Goal: Task Accomplishment & Management: Use online tool/utility

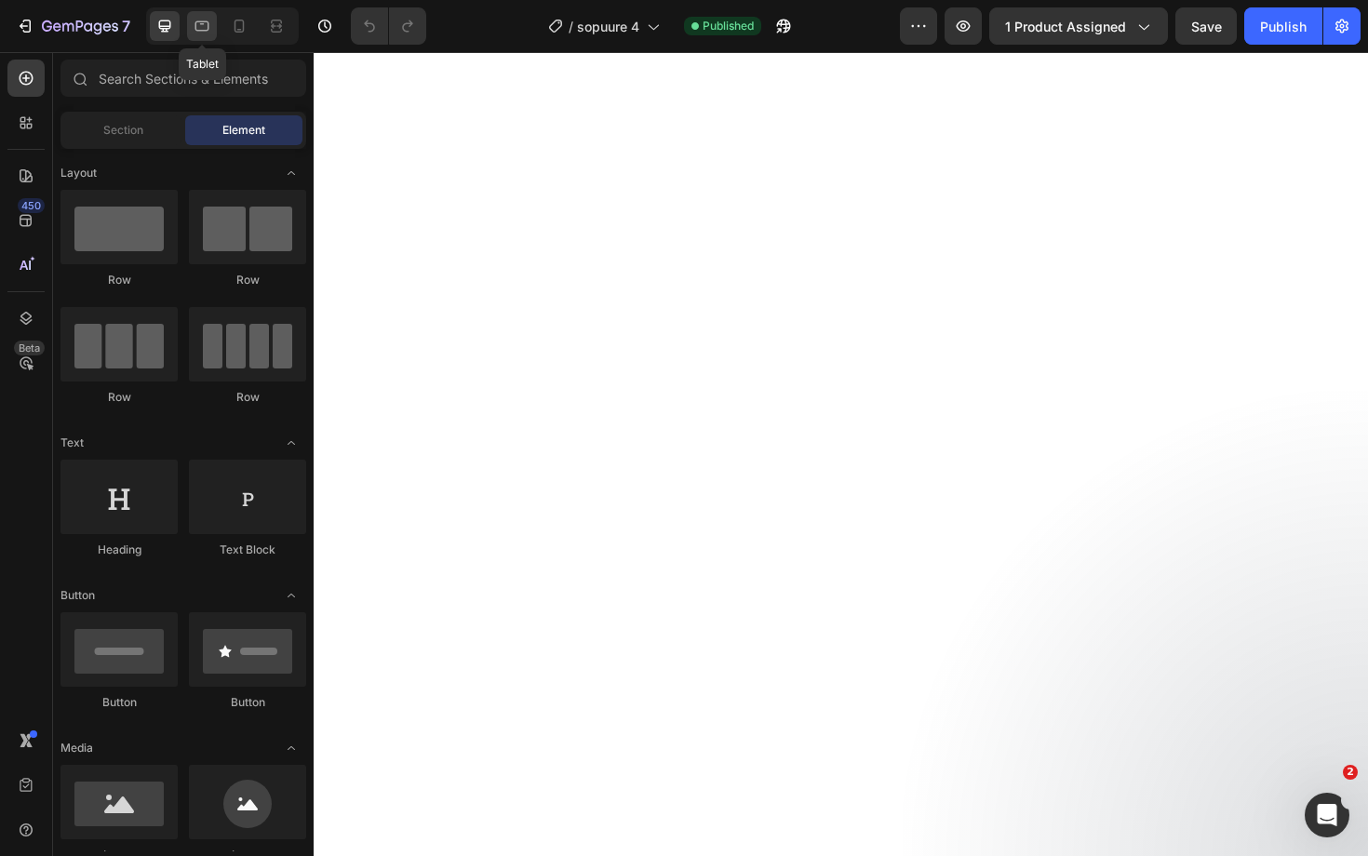
click at [204, 34] on icon at bounding box center [202, 26] width 19 height 19
click at [238, 23] on icon at bounding box center [239, 26] width 19 height 19
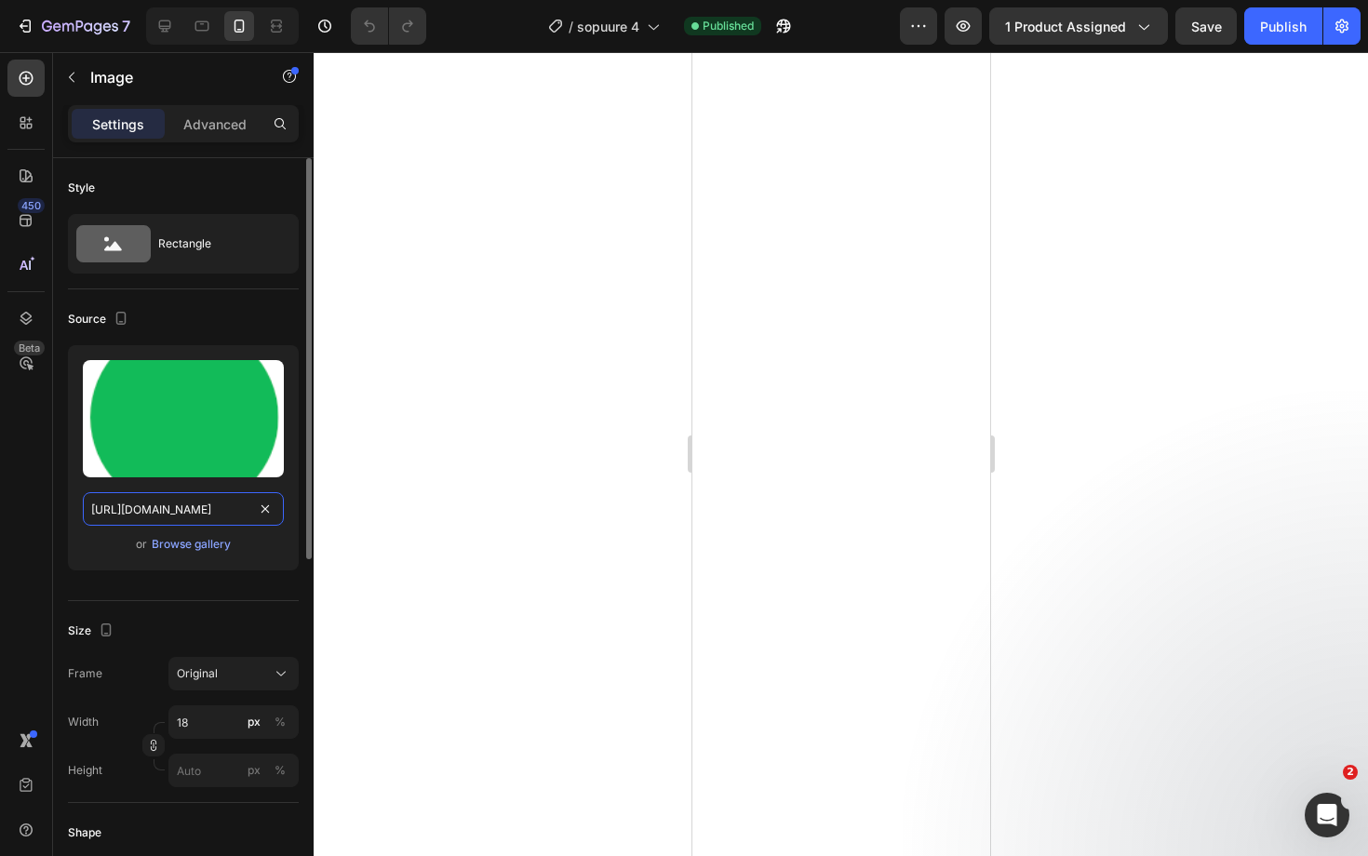
click at [199, 507] on input "https://cdn.shopify.com/s/files/1/0712/1403/9340/files/gempages_458014180318905…" at bounding box center [183, 509] width 201 height 34
paste input "14ad59a8-704b-4dda-b824-75cd7d553e8"
type input "https://cdn.shopify.com/s/files/1/0712/1403/9340/files/gempages_458014180318905…"
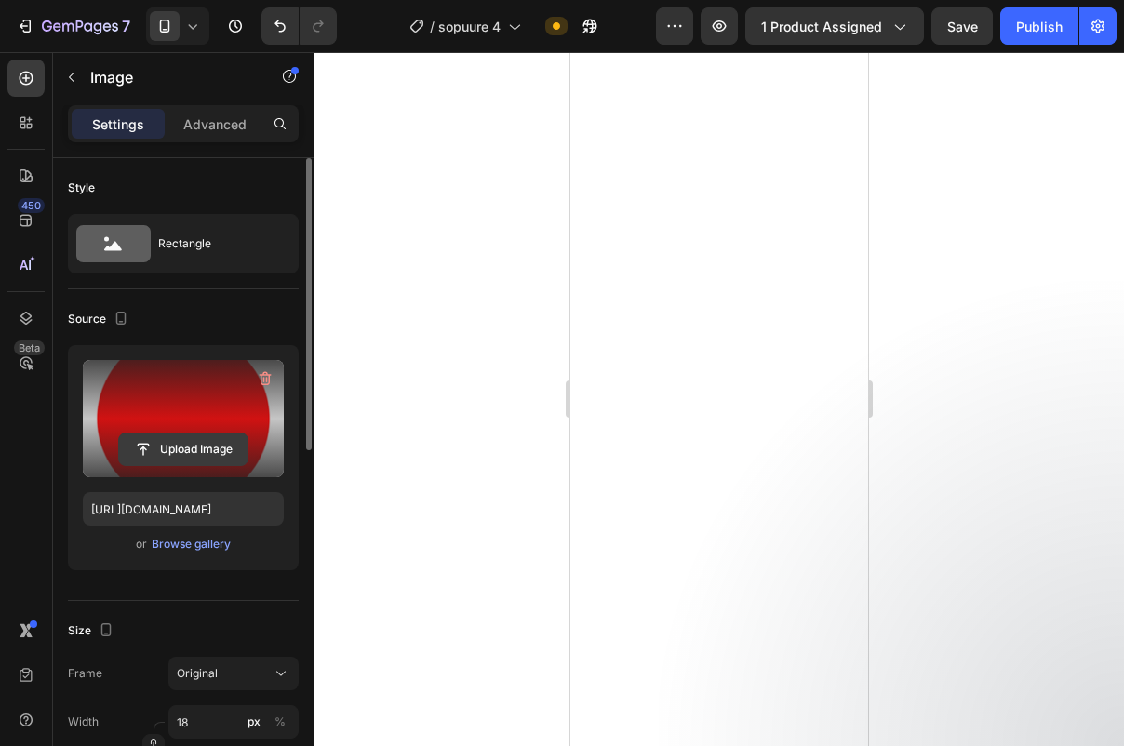
click at [177, 440] on input "file" at bounding box center [183, 450] width 128 height 32
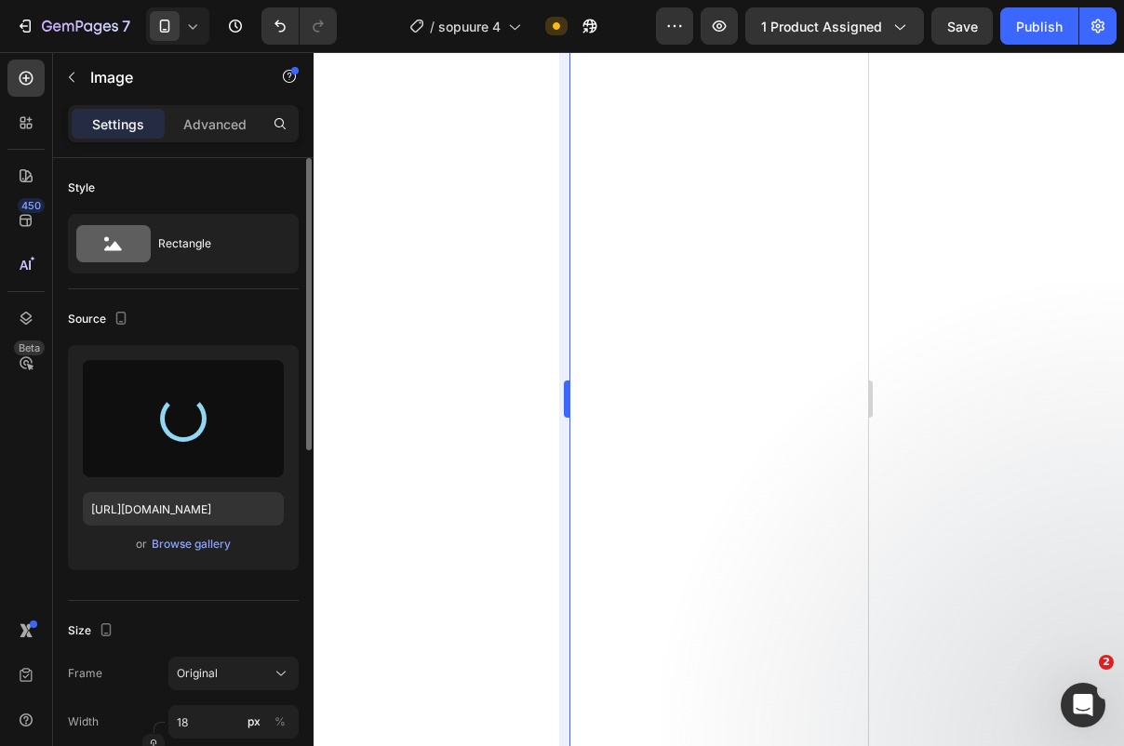
type input "[URL][DOMAIN_NAME]"
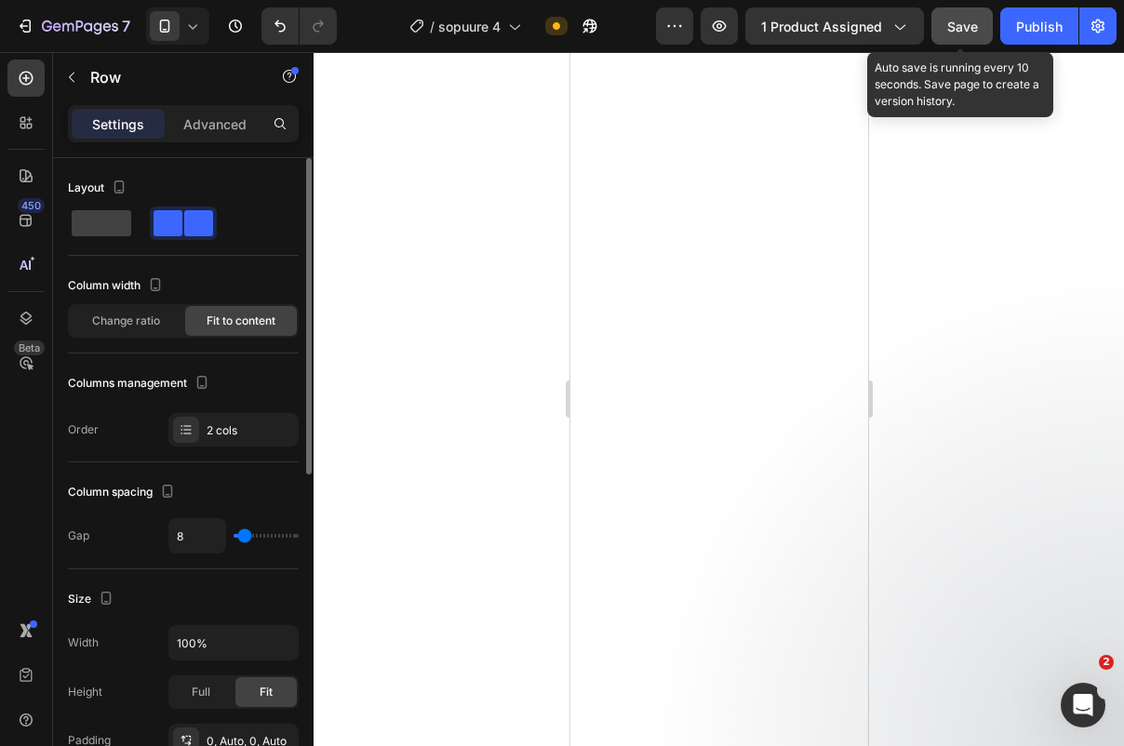
click at [969, 19] on span "Save" at bounding box center [962, 27] width 31 height 16
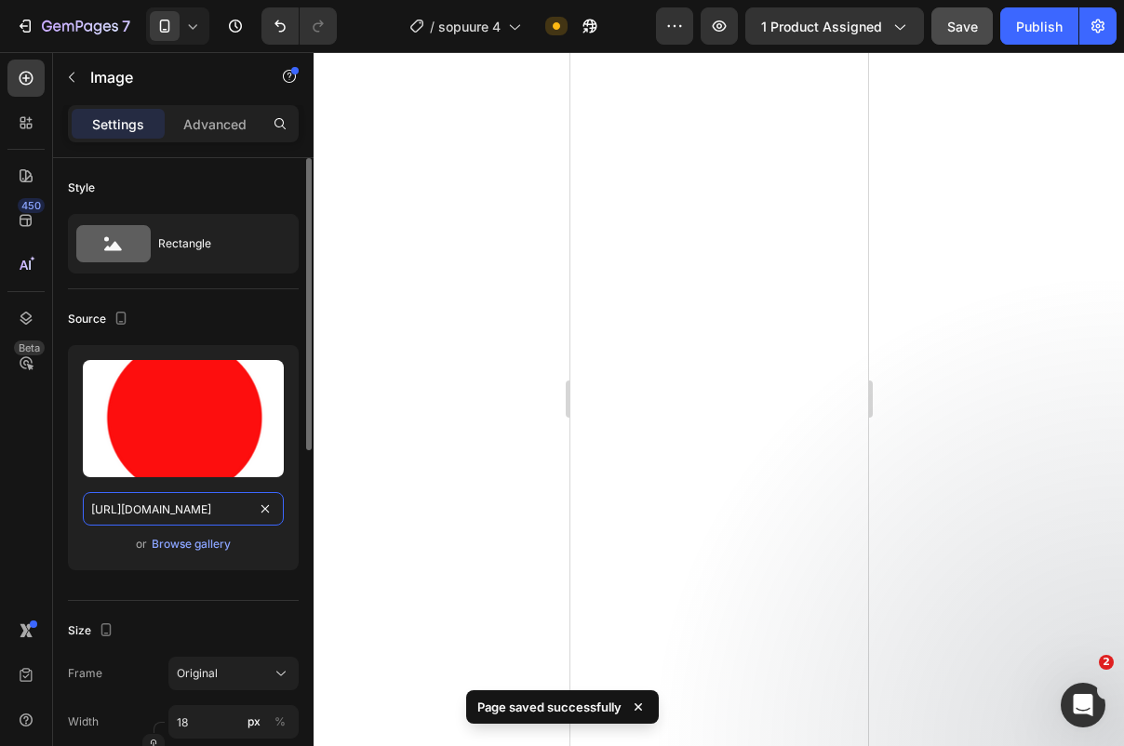
click at [196, 512] on input "[URL][DOMAIN_NAME]" at bounding box center [183, 509] width 201 height 34
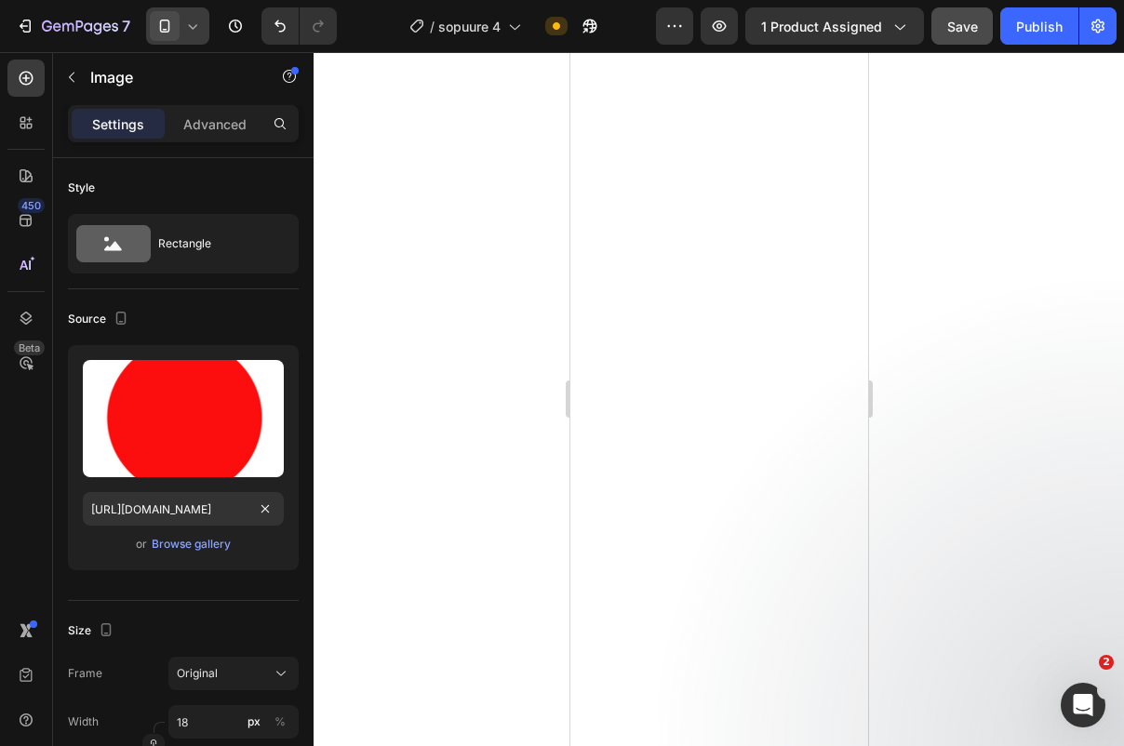
click at [195, 19] on icon at bounding box center [192, 26] width 19 height 19
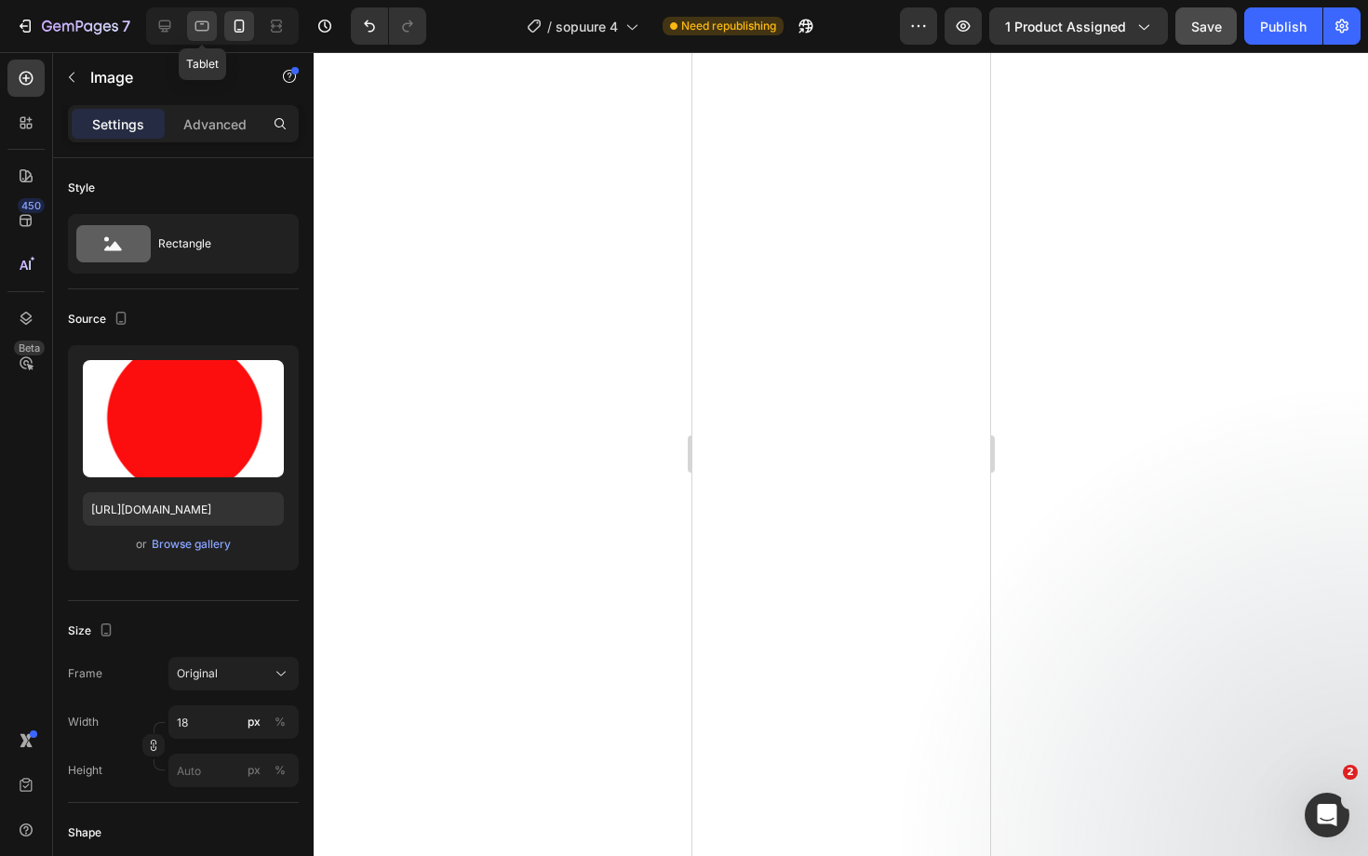
click at [202, 25] on icon at bounding box center [202, 26] width 19 height 19
type input "https://ucarecdn.com/ee6d5074-1640-4cc7-8933-47c8589c3dee/-/format/auto/"
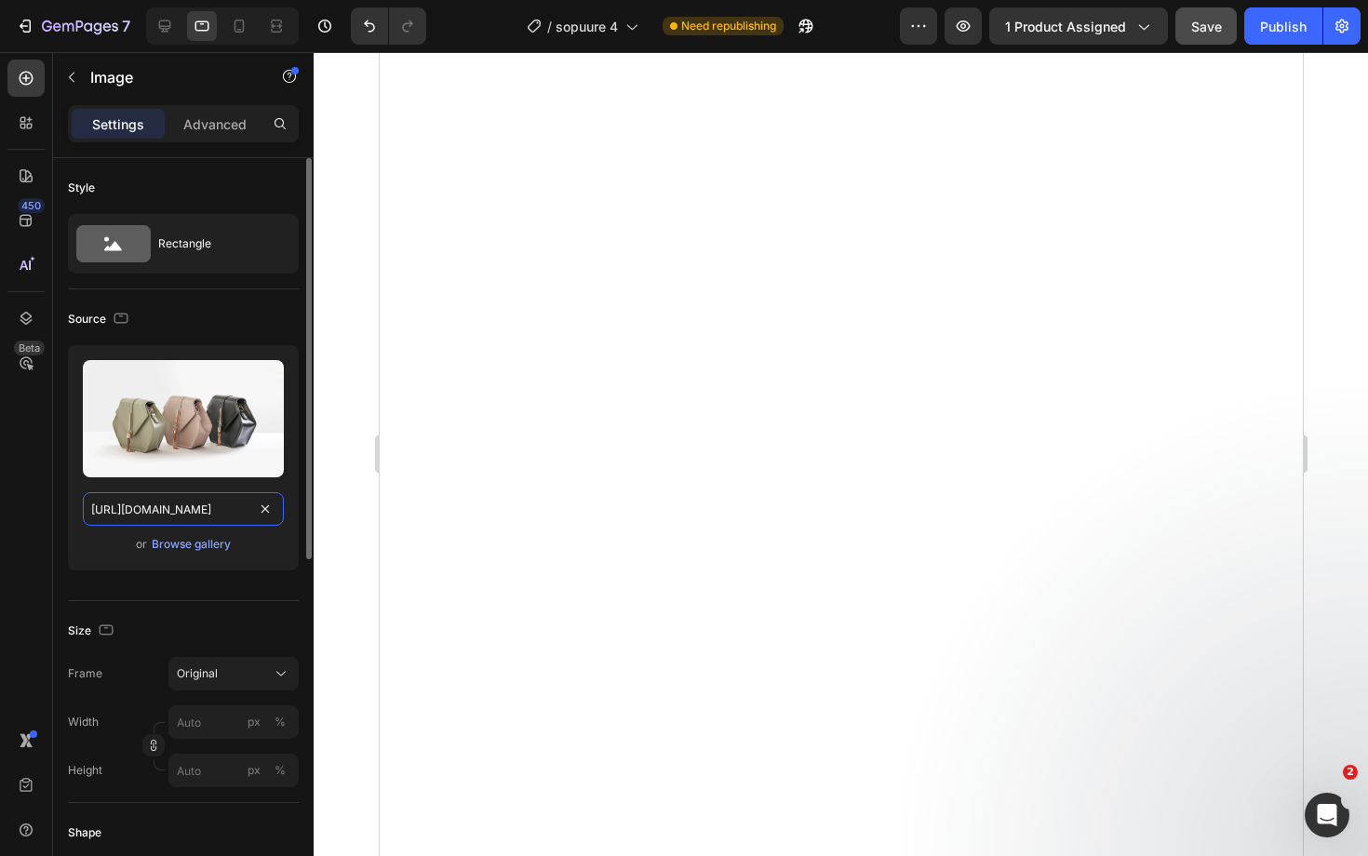
click at [201, 502] on input "https://ucarecdn.com/ee6d5074-1640-4cc7-8933-47c8589c3dee/-/format/auto/" at bounding box center [183, 509] width 201 height 34
paste input "cdn.shopify.com/s/files/1/0712/1403/9340/files/gempages_458014180318905477-c4cc…"
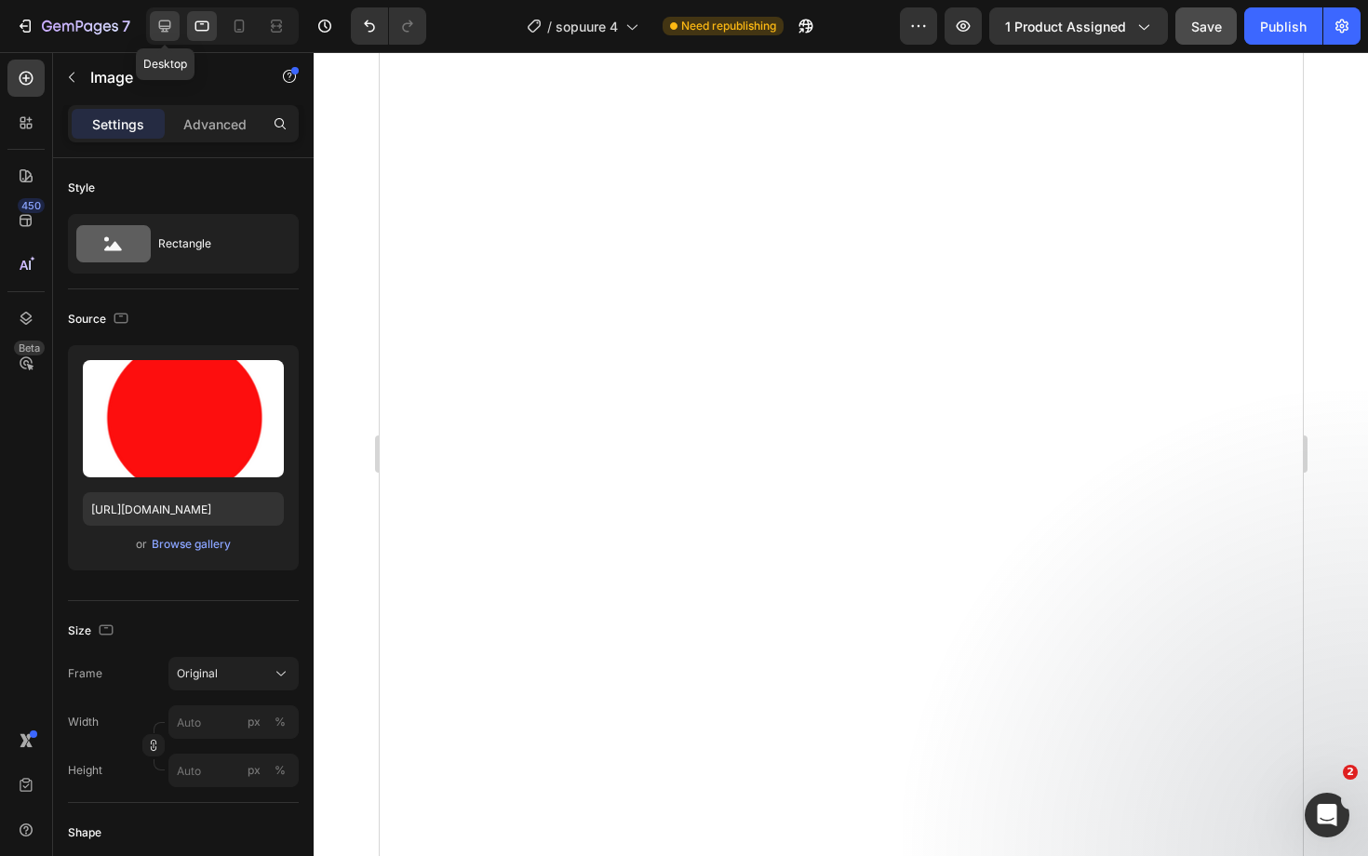
click at [160, 36] on div at bounding box center [165, 26] width 30 height 30
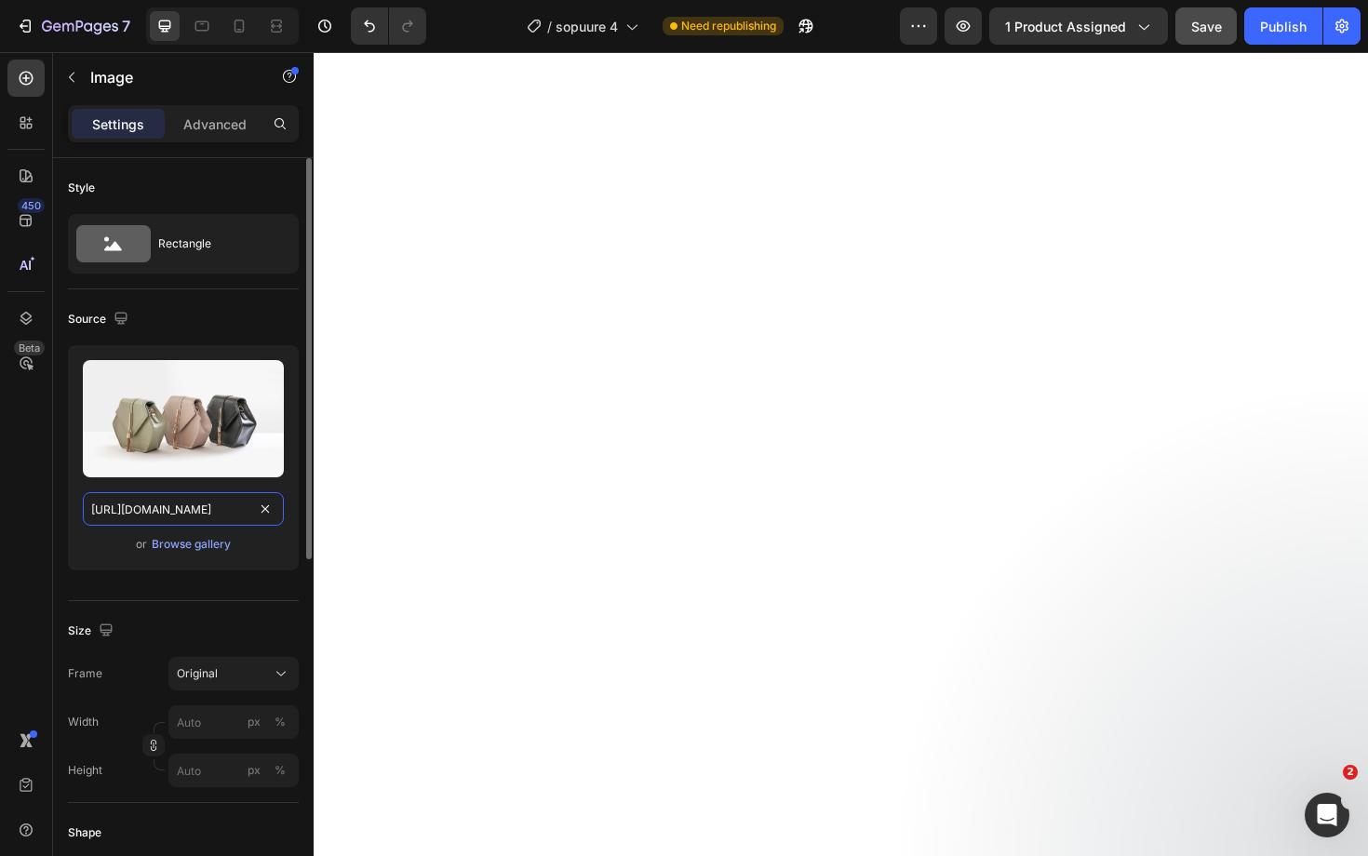
click at [176, 501] on input "https://ucarecdn.com/ee6d5074-1640-4cc7-8933-47c8589c3dee/-/format/auto/" at bounding box center [183, 509] width 201 height 34
paste input "cdn.shopify.com/s/files/1/0712/1403/9340/files/gempages_458014180318905477-c4cc…"
type input "[URL][DOMAIN_NAME]"
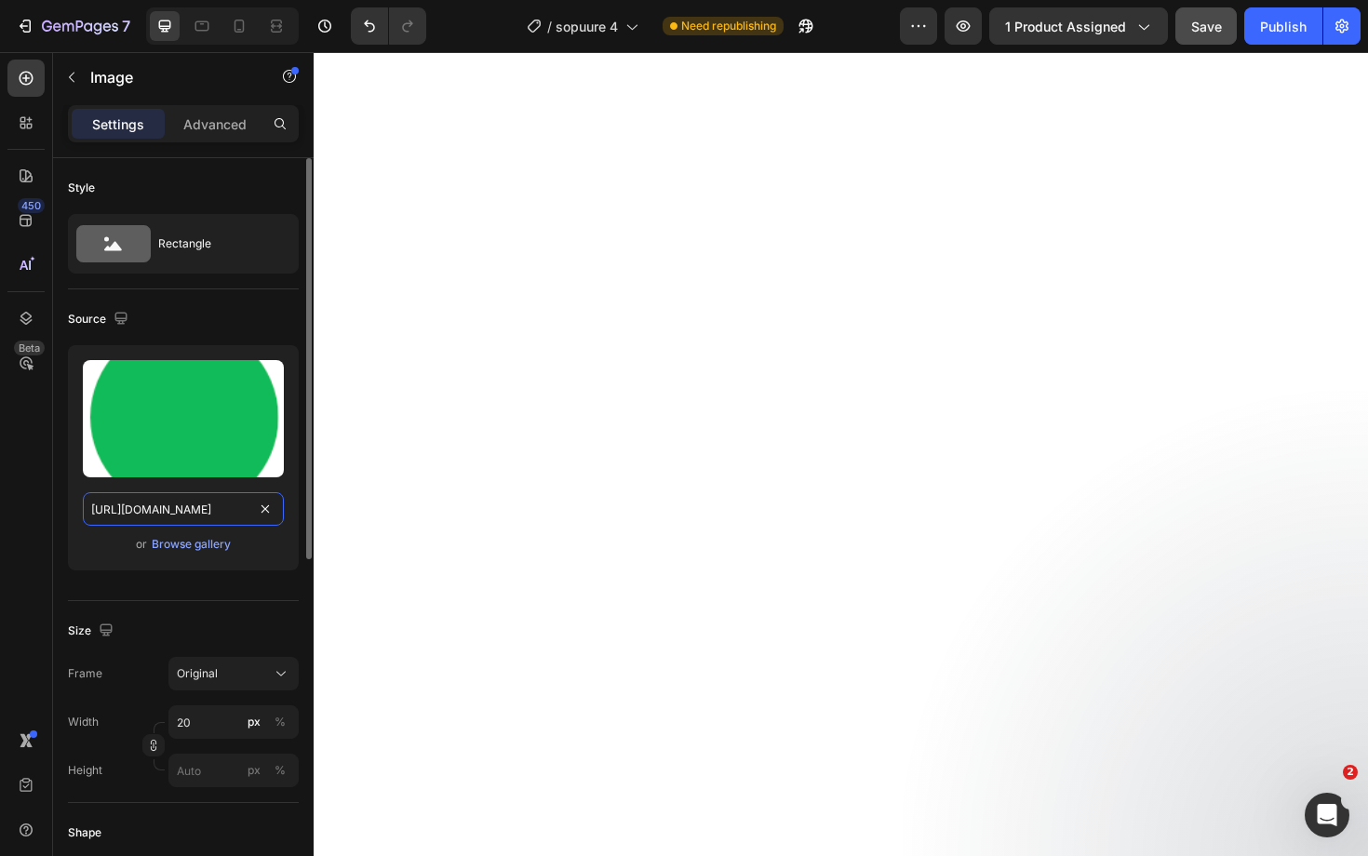
click at [165, 500] on input "https://cdn.shopify.com/s/files/1/0712/1403/9340/files/gempages_458014180318905…" at bounding box center [183, 509] width 201 height 34
paste input "c4cca170-5934-4e7f-8ee9-5eeca1133197"
type input "[URL][DOMAIN_NAME]"
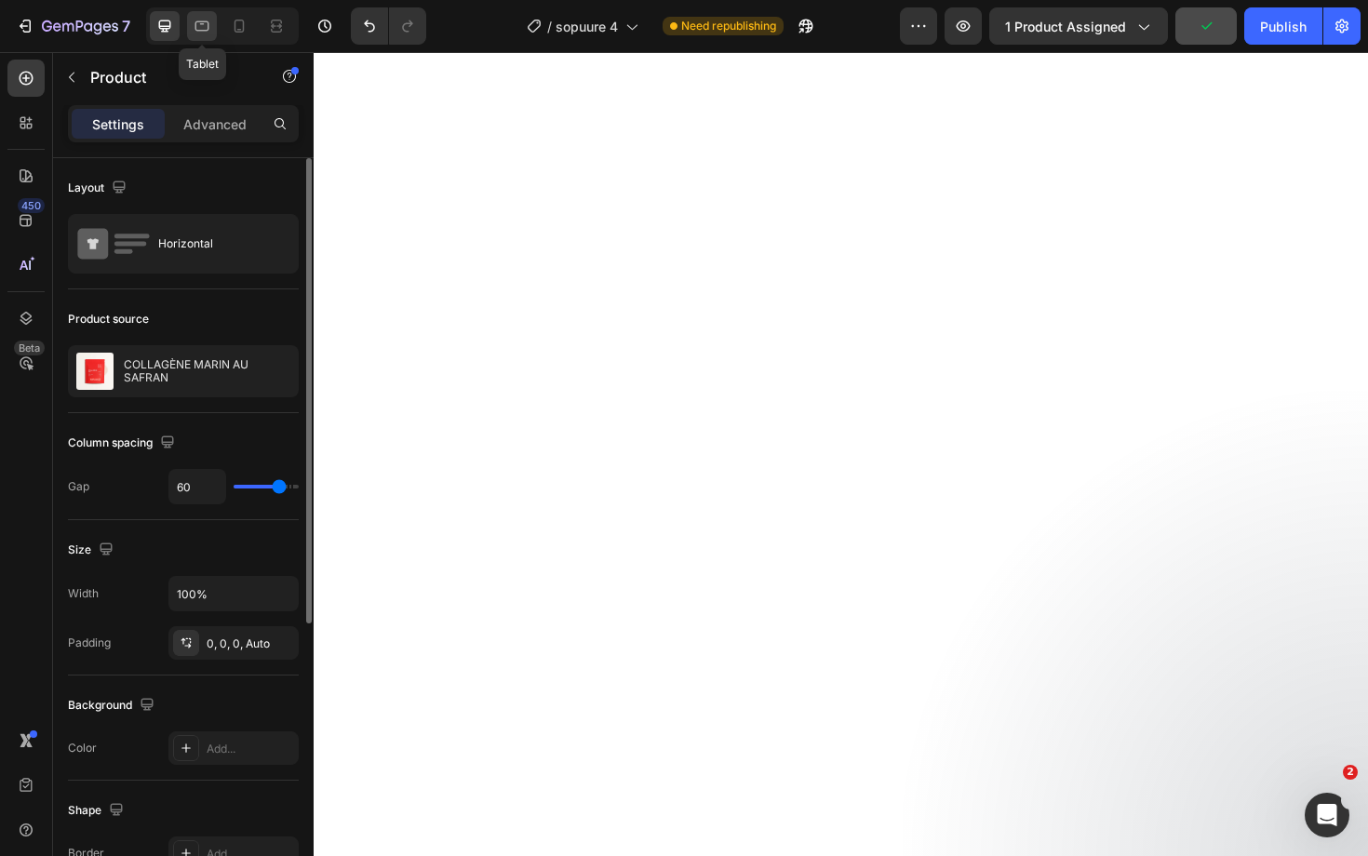
click at [202, 22] on icon at bounding box center [202, 26] width 14 height 10
type input "40"
click at [240, 26] on icon at bounding box center [239, 26] width 19 height 19
type input "0"
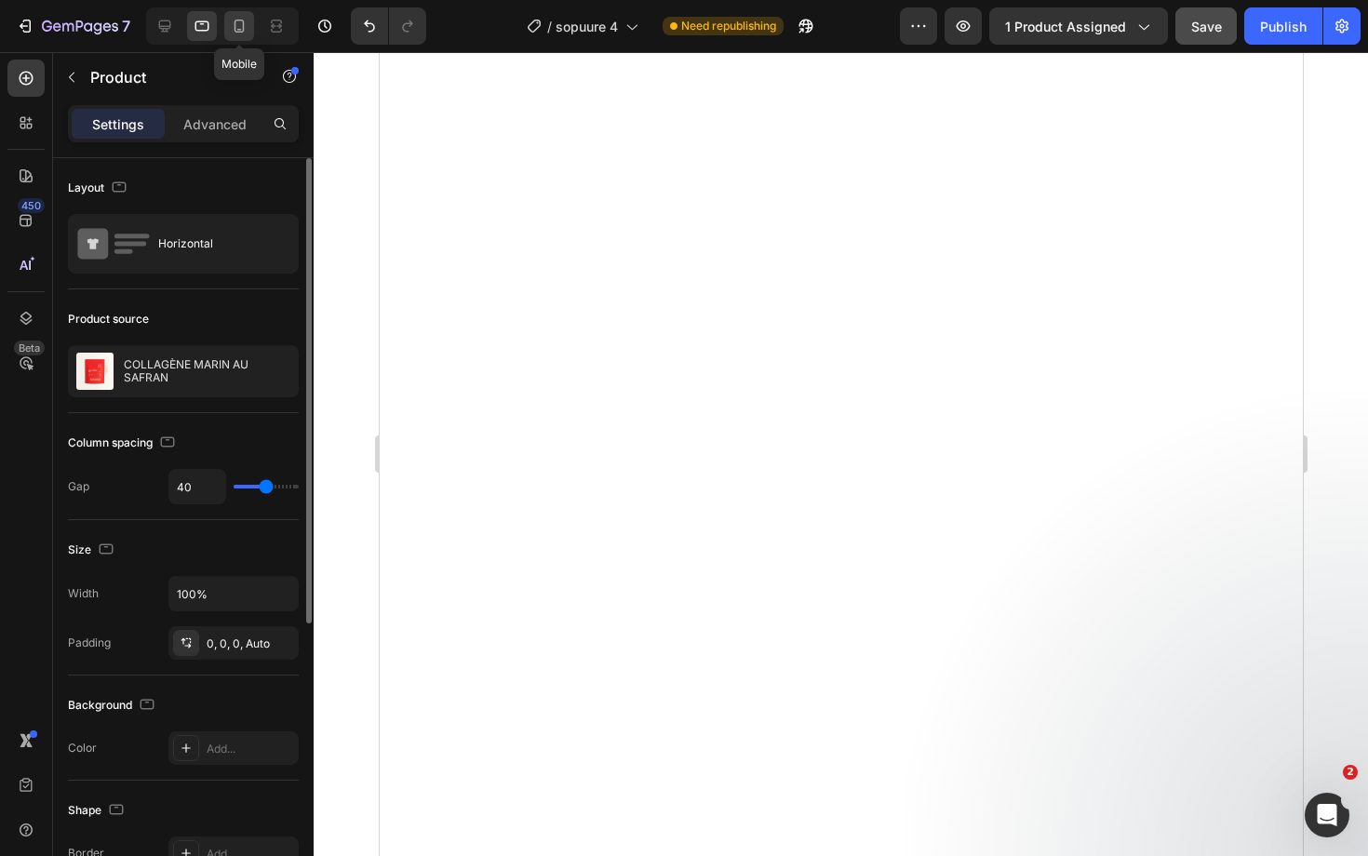
type input "0"
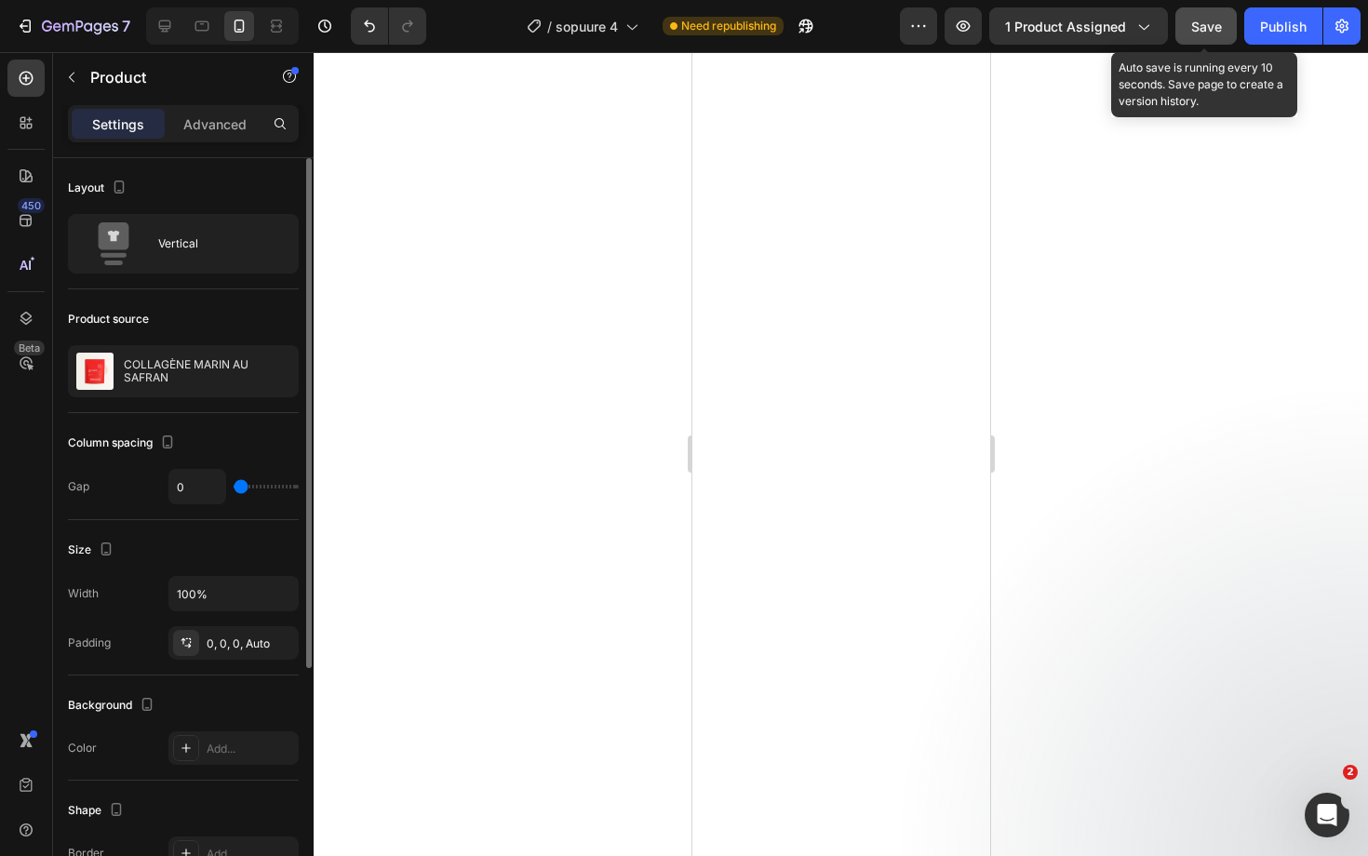
click at [1209, 35] on div "Save" at bounding box center [1206, 27] width 31 height 20
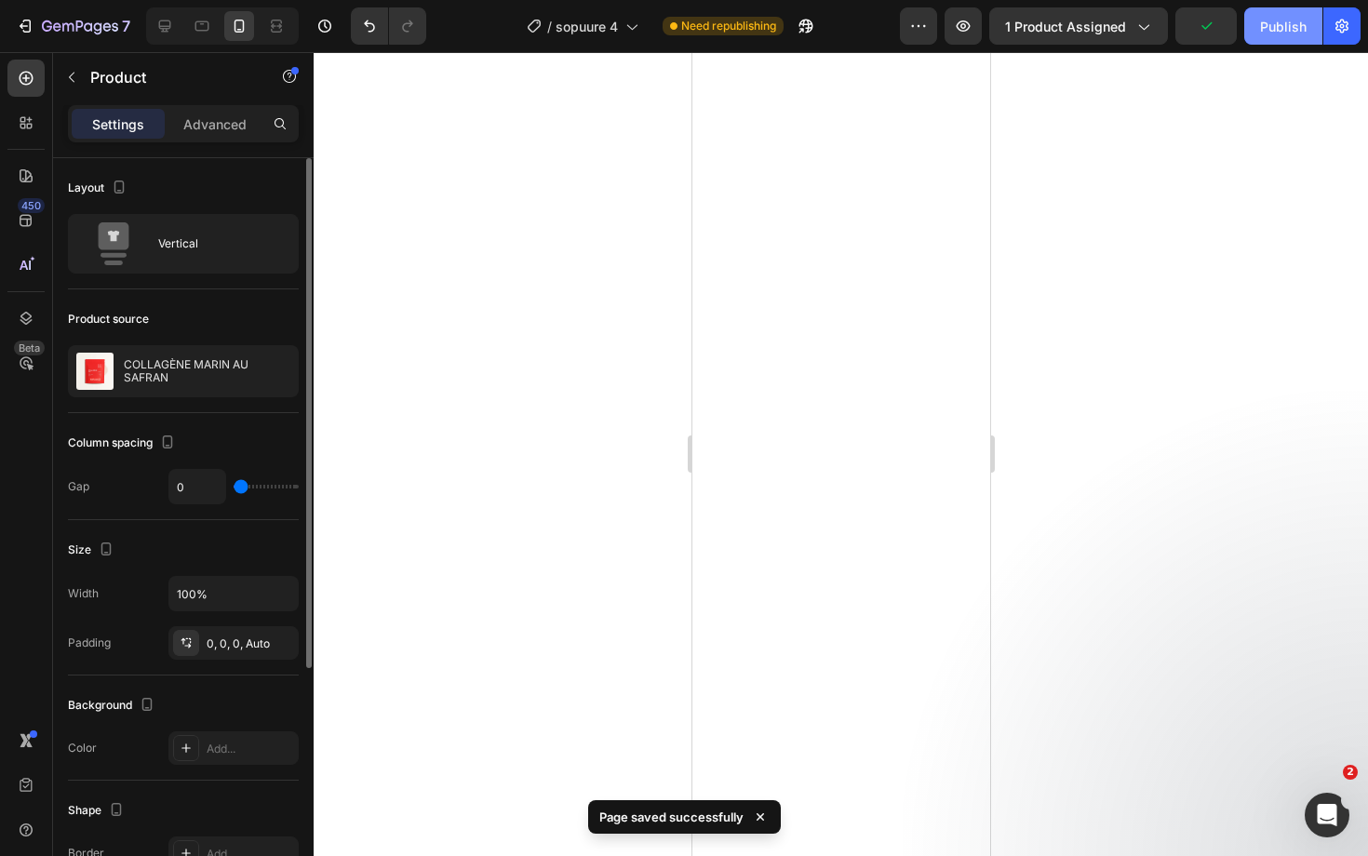
click at [1296, 33] on div "Publish" at bounding box center [1283, 27] width 47 height 20
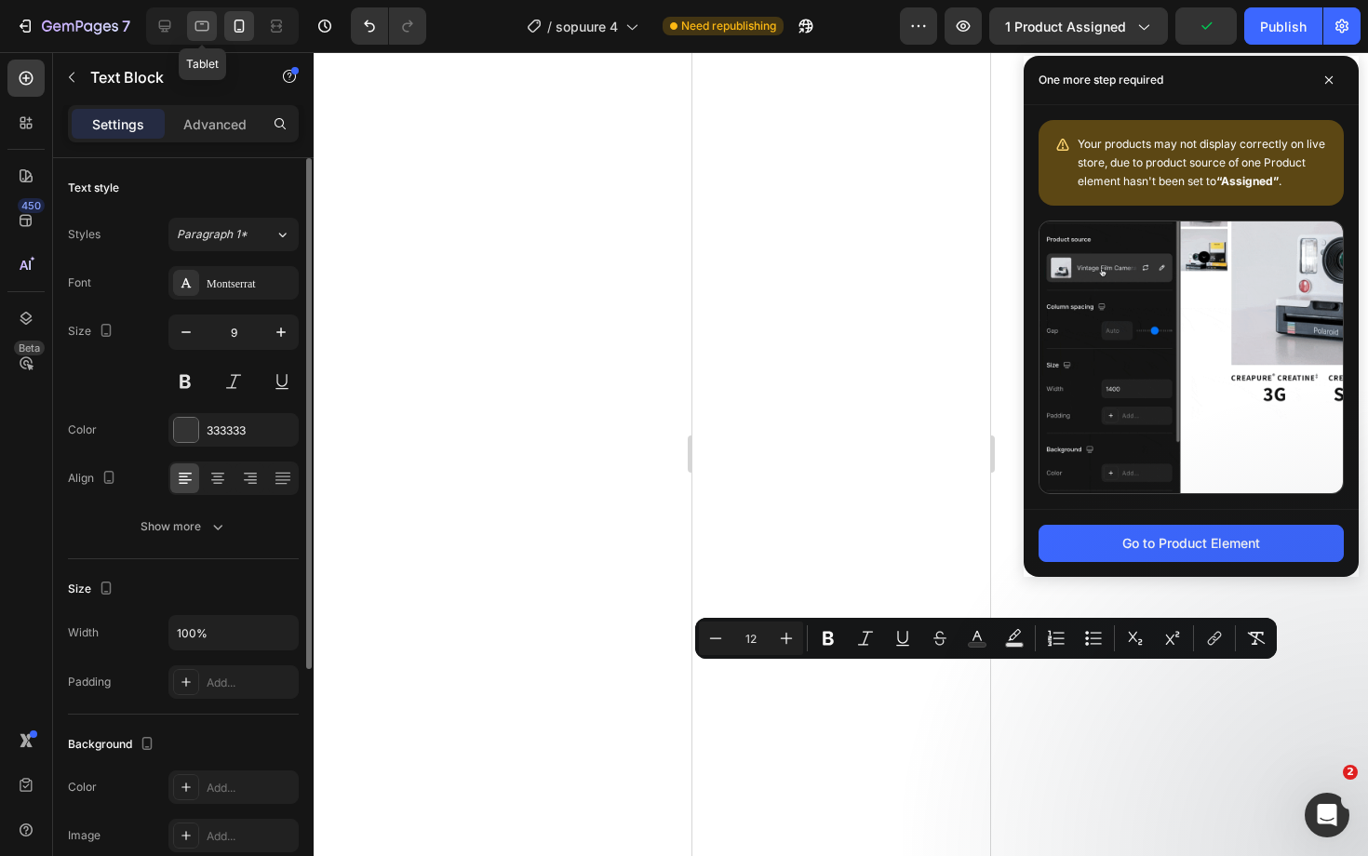
click at [204, 32] on icon at bounding box center [202, 26] width 19 height 19
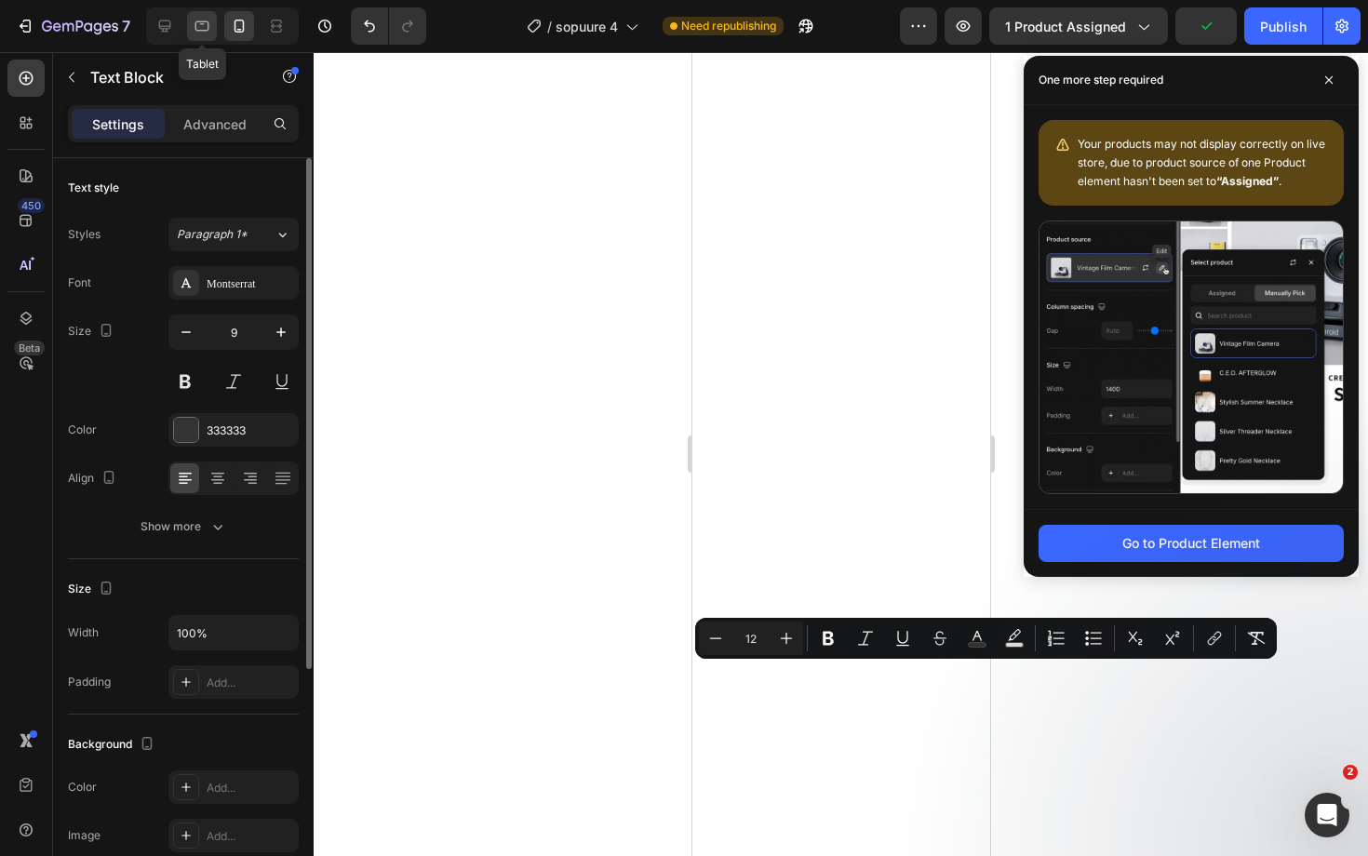
type input "16"
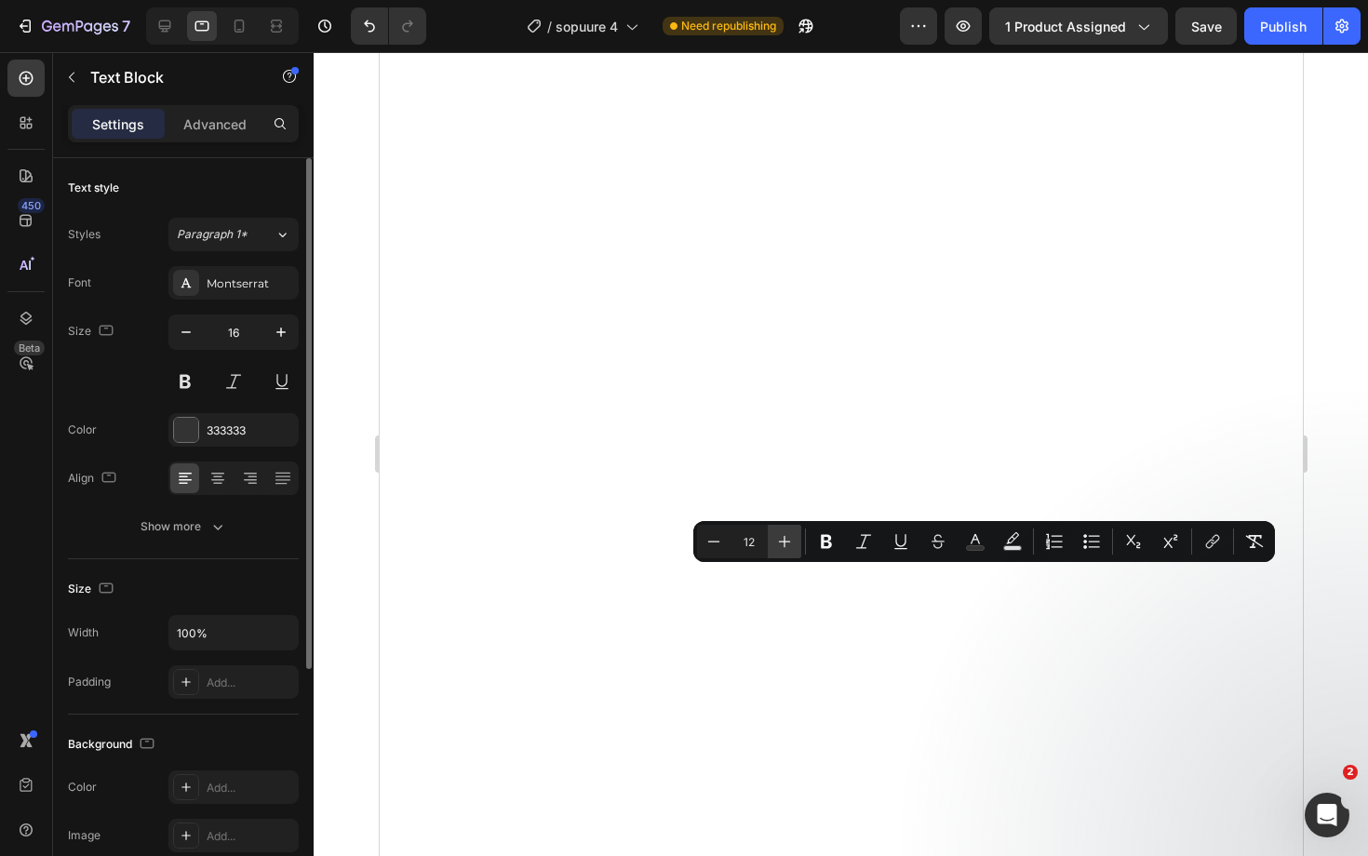
click at [786, 537] on icon "Editor contextual toolbar" at bounding box center [784, 541] width 19 height 19
click at [788, 540] on icon "Editor contextual toolbar" at bounding box center [784, 541] width 19 height 19
click at [725, 539] on button "Minus" at bounding box center [714, 542] width 34 height 34
type input "13"
click at [162, 24] on icon at bounding box center [164, 26] width 19 height 19
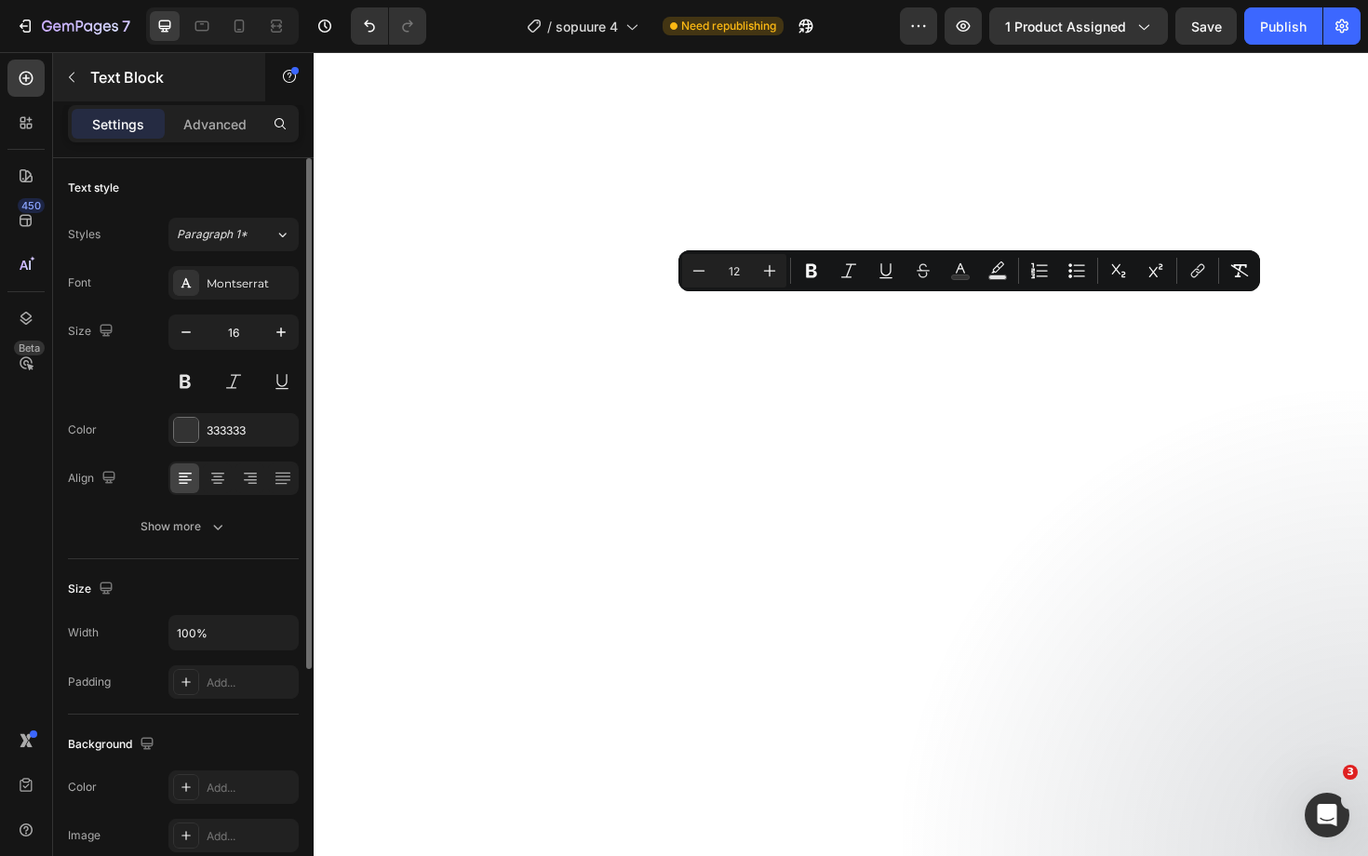
type input "13"
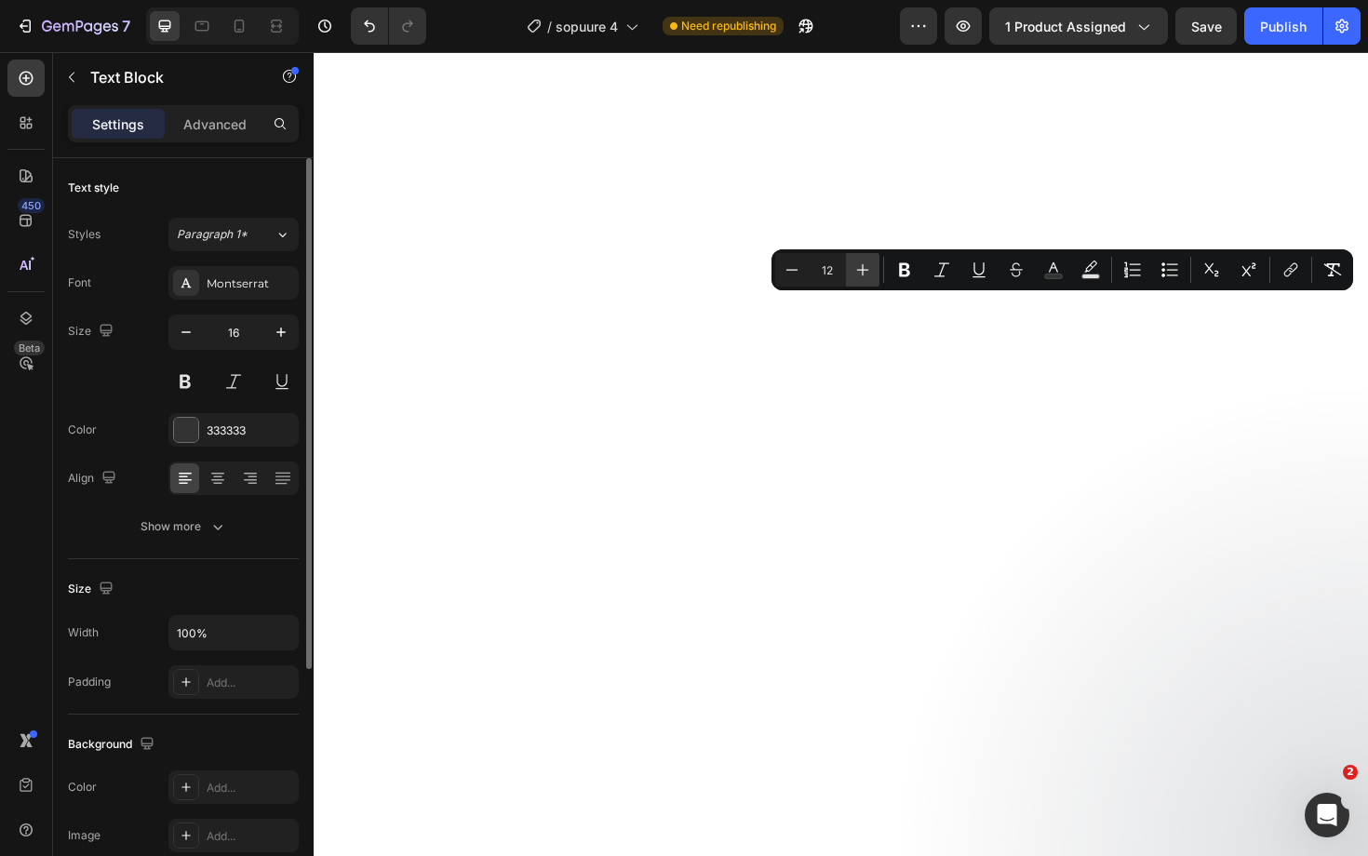
click at [865, 275] on icon "Editor contextual toolbar" at bounding box center [862, 270] width 19 height 19
type input "14"
click at [282, 332] on icon "button" at bounding box center [280, 332] width 9 height 9
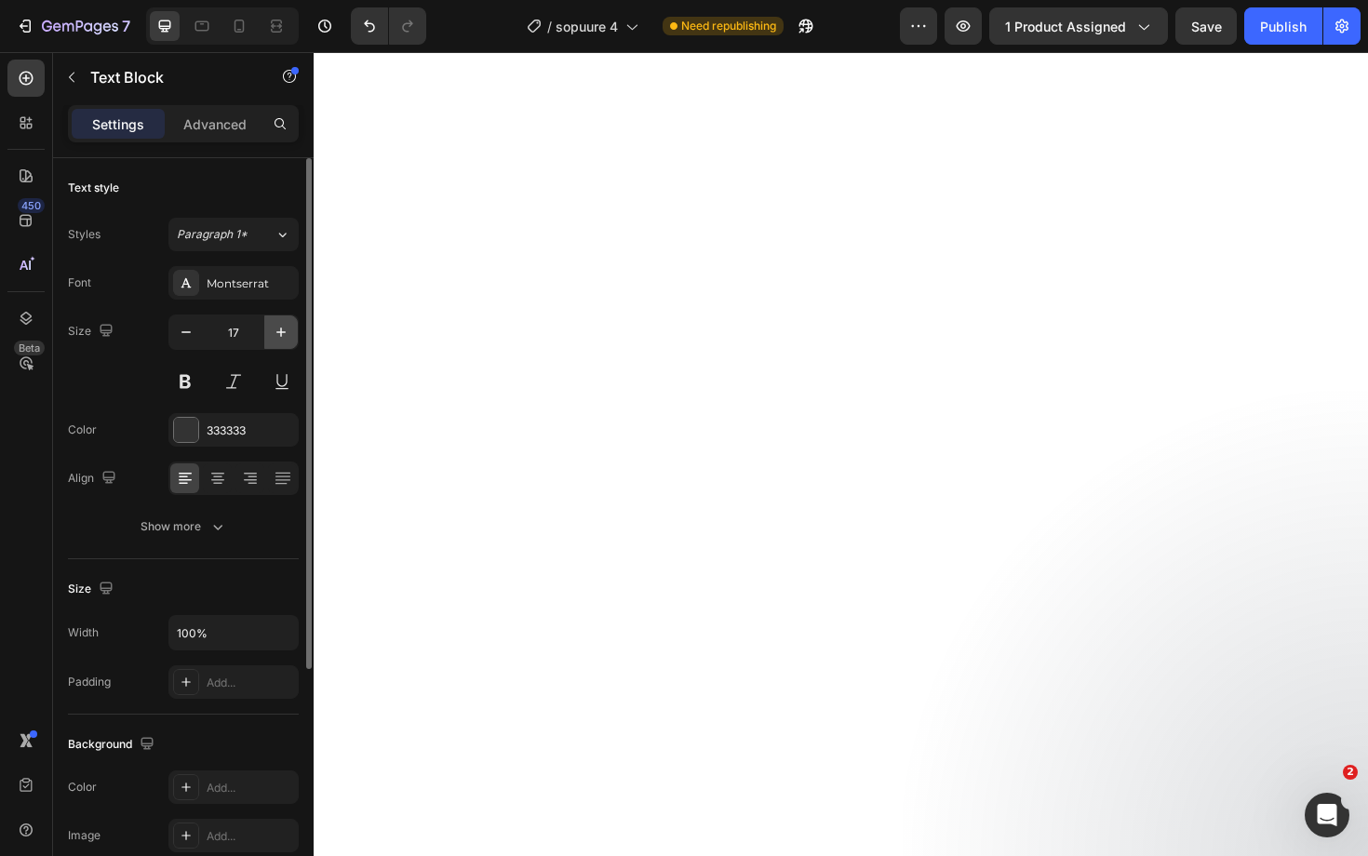
click at [282, 332] on icon "button" at bounding box center [280, 332] width 9 height 9
type input "18"
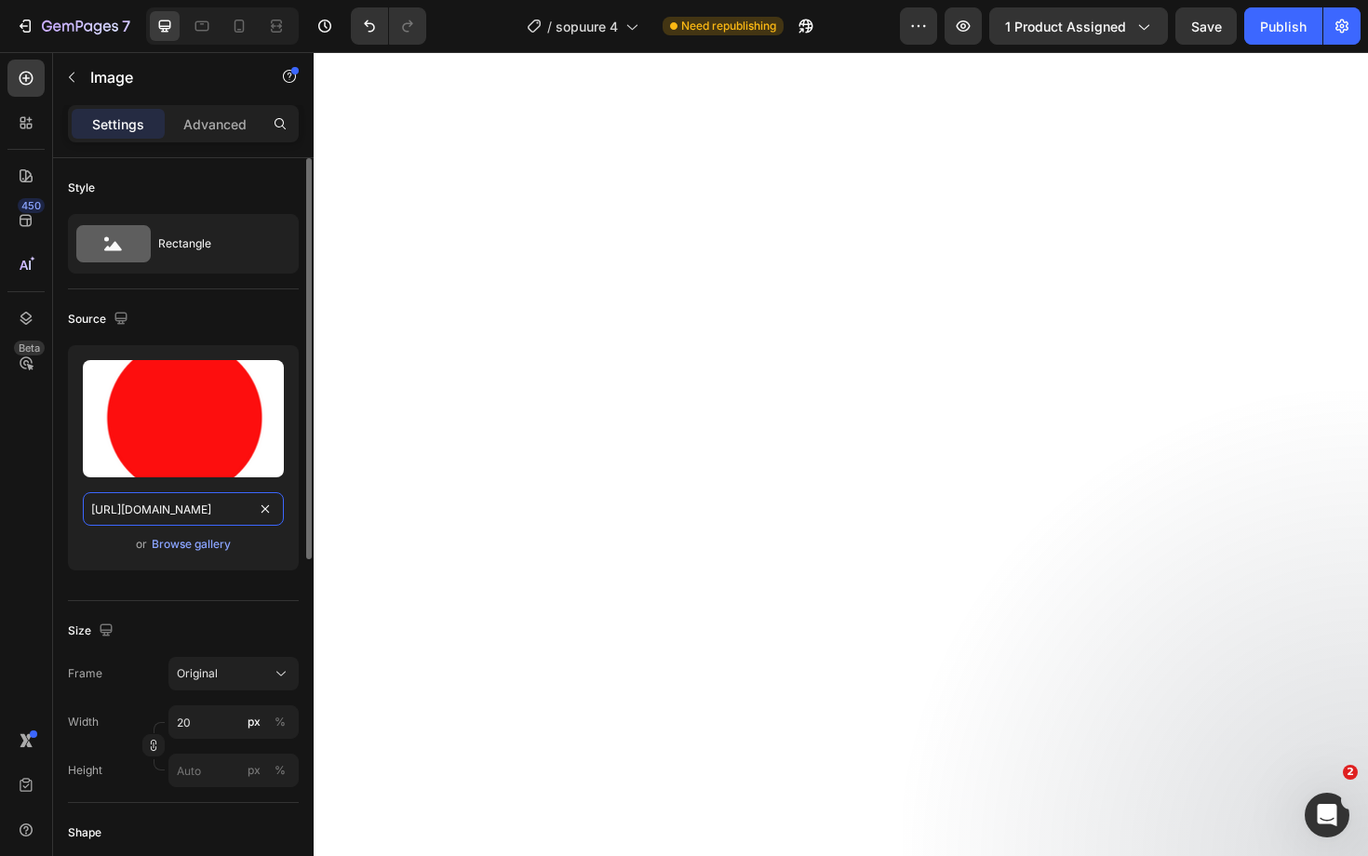
click at [222, 513] on input "[URL][DOMAIN_NAME]" at bounding box center [183, 509] width 201 height 34
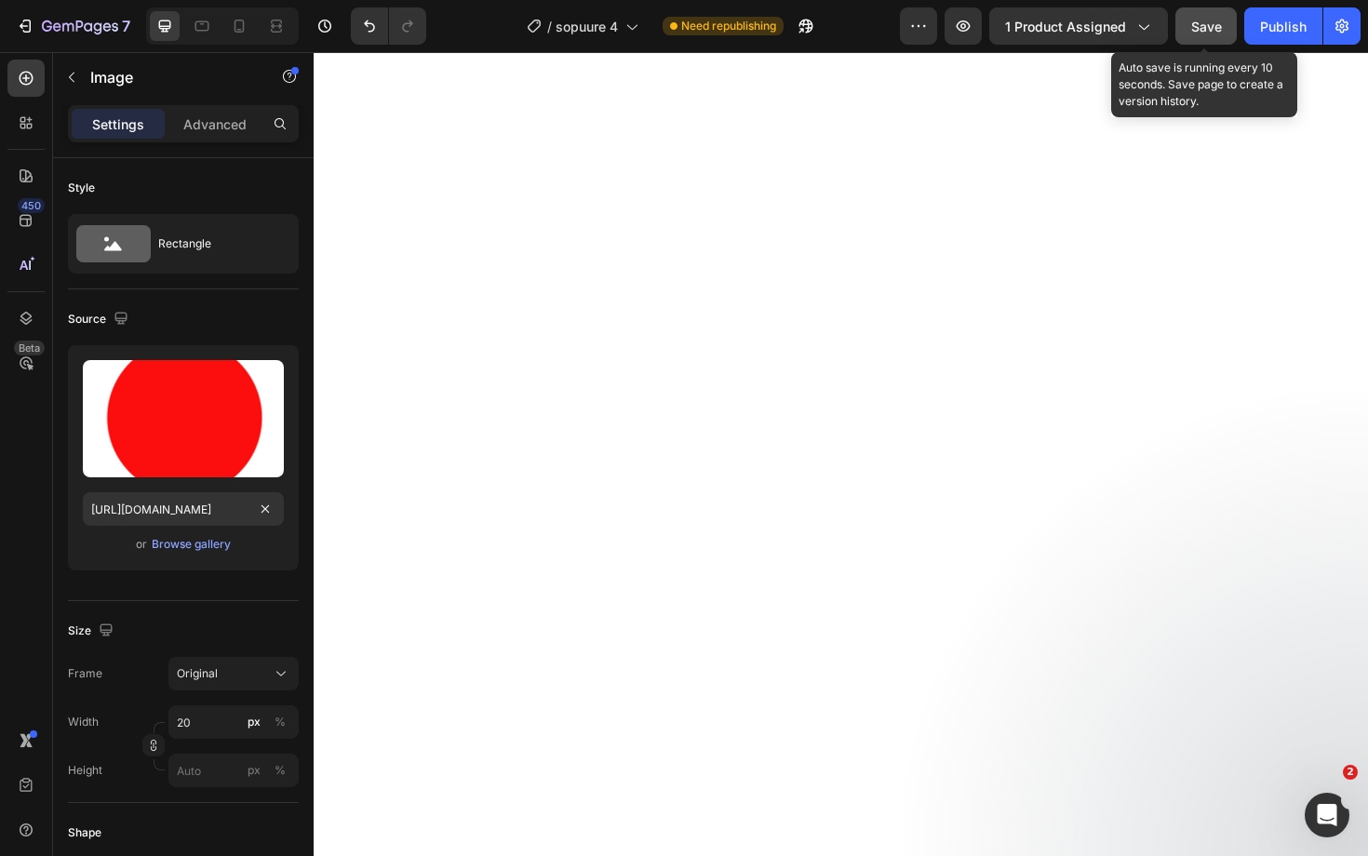
click at [1203, 32] on span "Save" at bounding box center [1206, 27] width 31 height 16
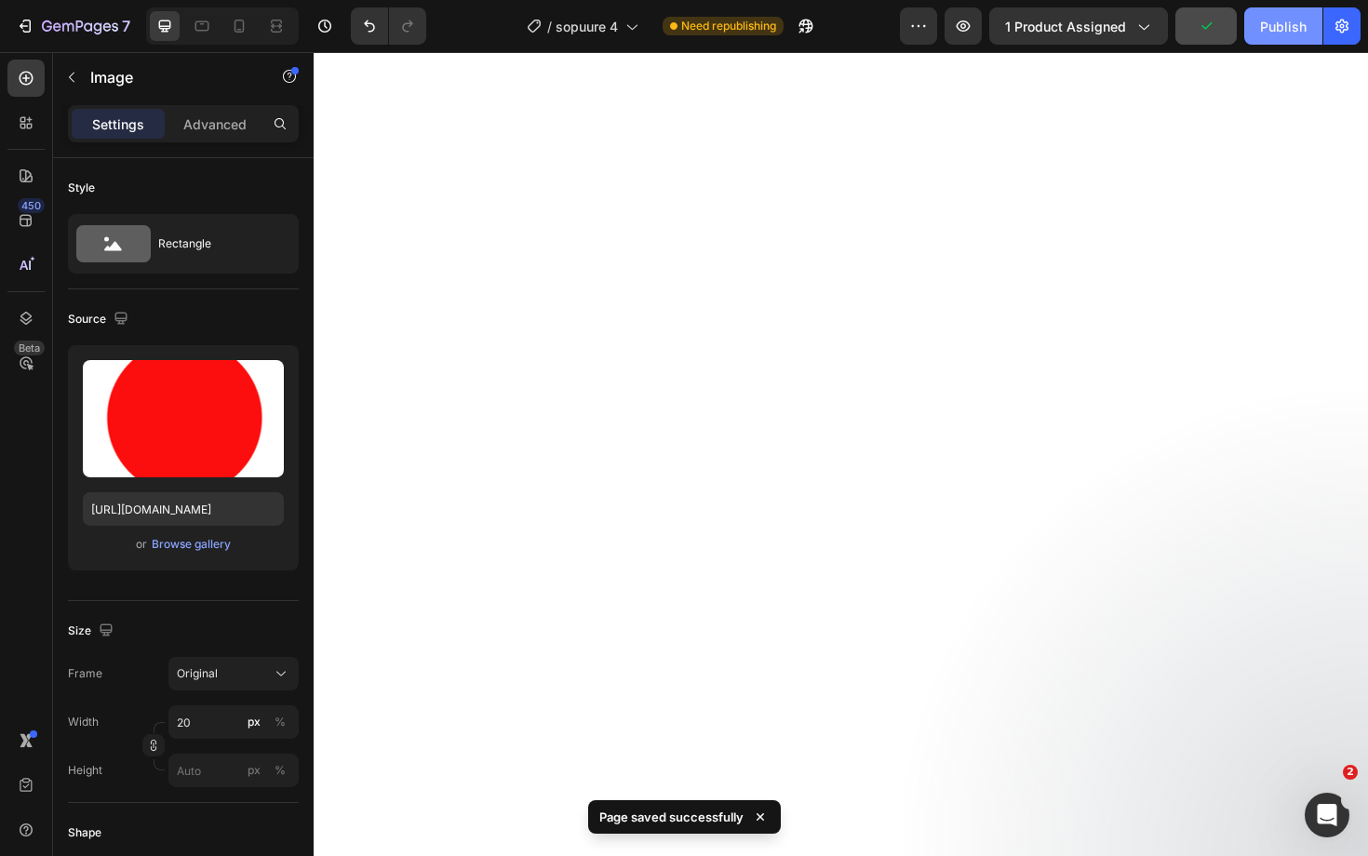
click at [1287, 30] on div "Publish" at bounding box center [1283, 27] width 47 height 20
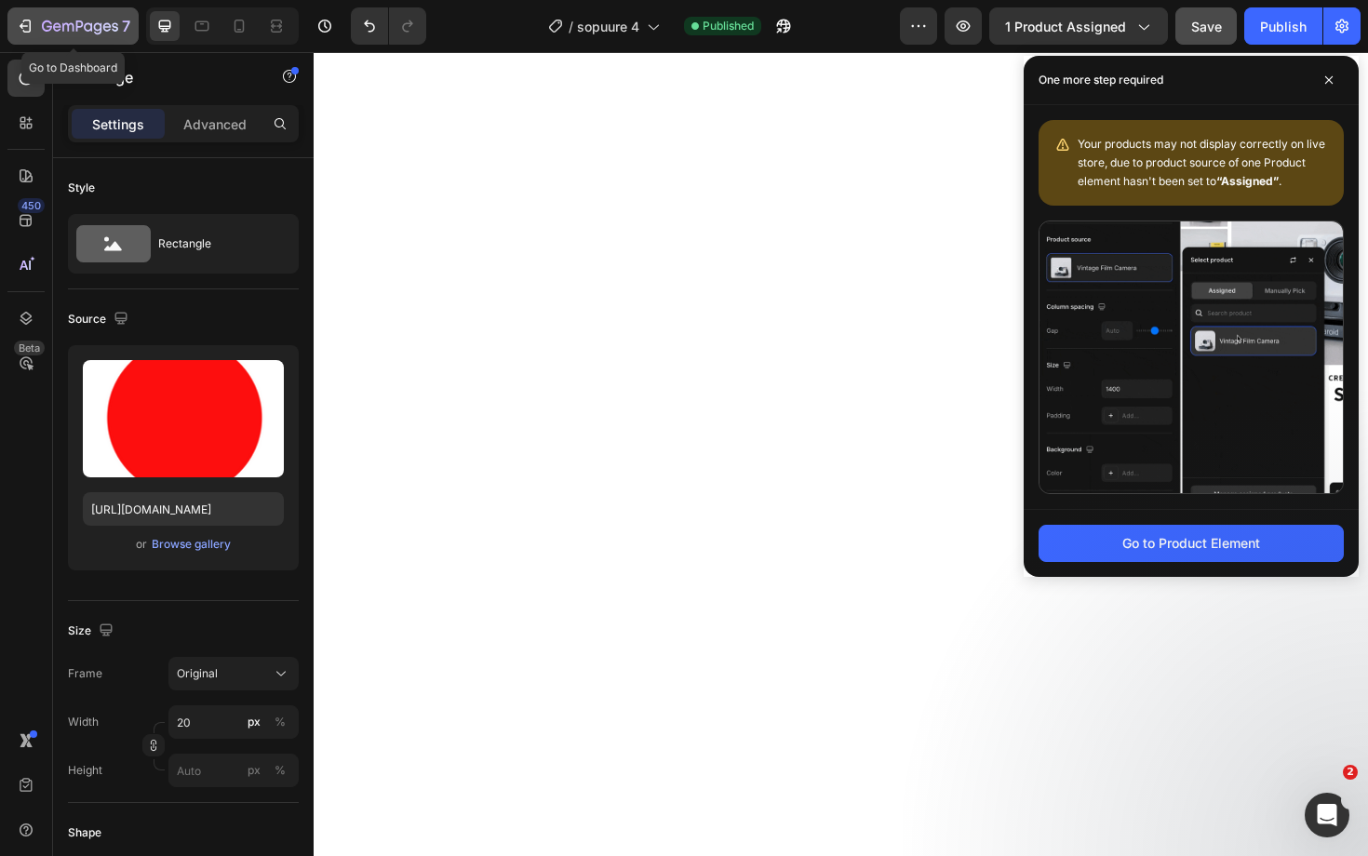
click at [51, 25] on icon "button" at bounding box center [80, 28] width 76 height 16
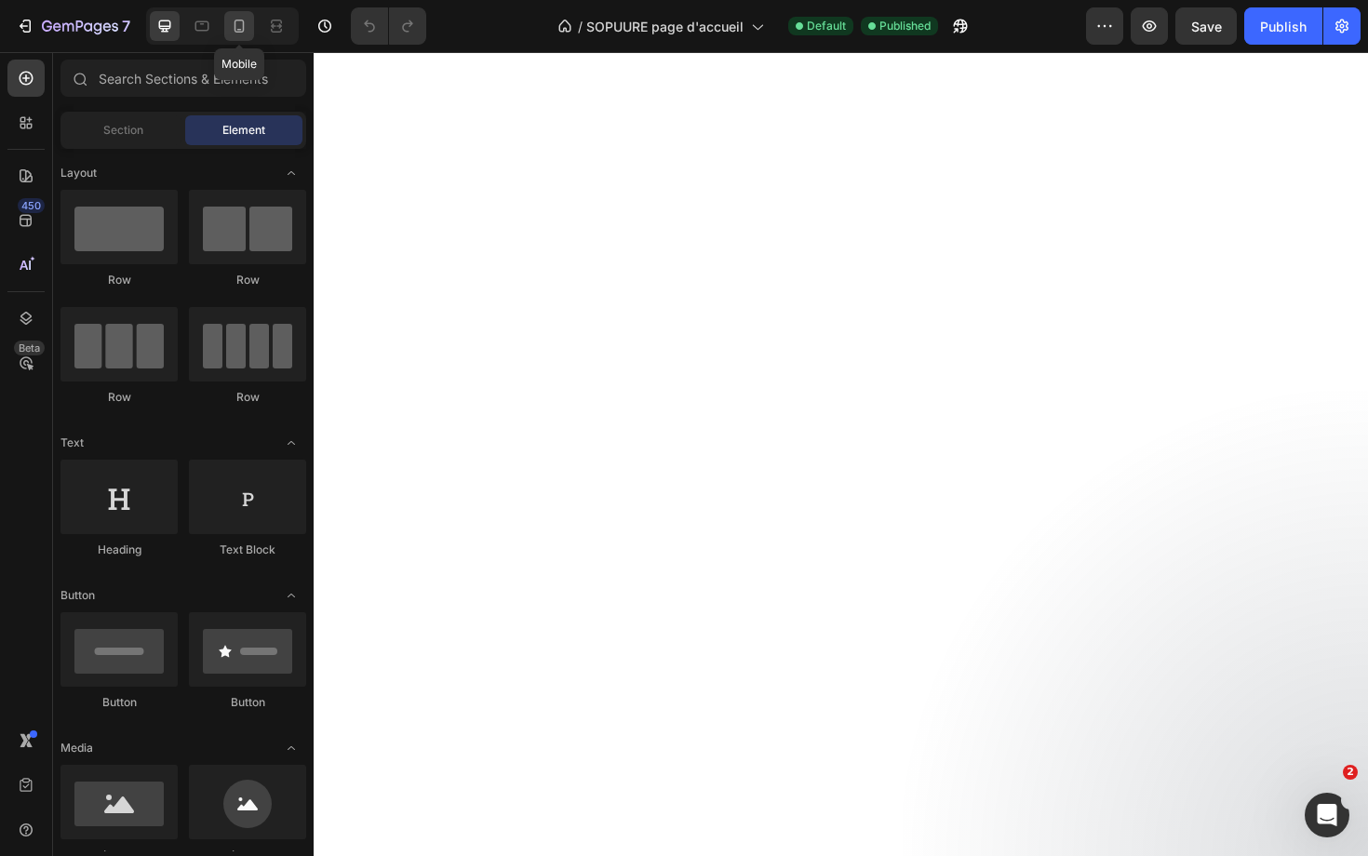
click at [233, 20] on icon at bounding box center [239, 26] width 19 height 19
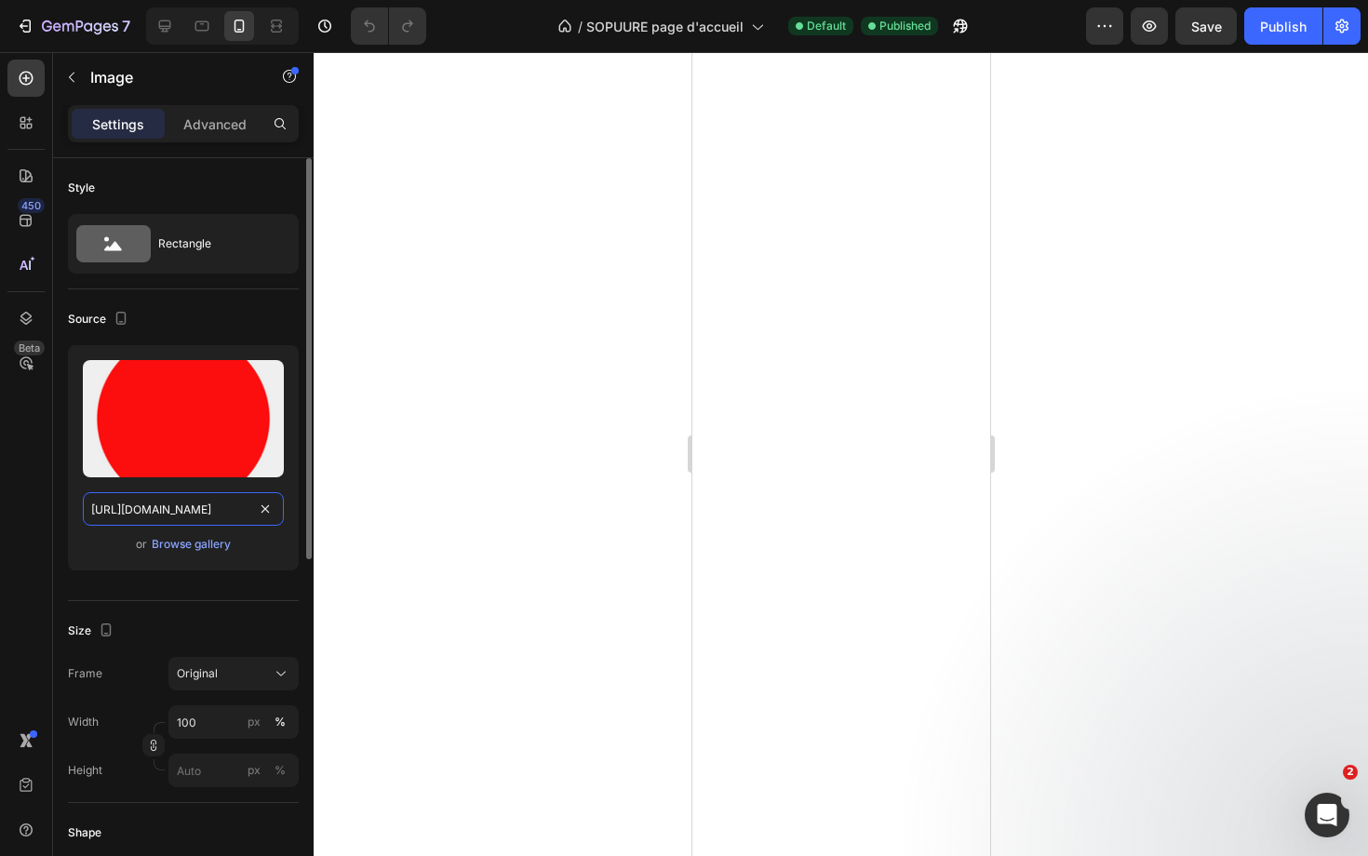
click at [183, 504] on input "https://cdn.shopify.com/s/files/1/0712/1403/9340/files/gempages_458014180318905…" at bounding box center [183, 509] width 201 height 34
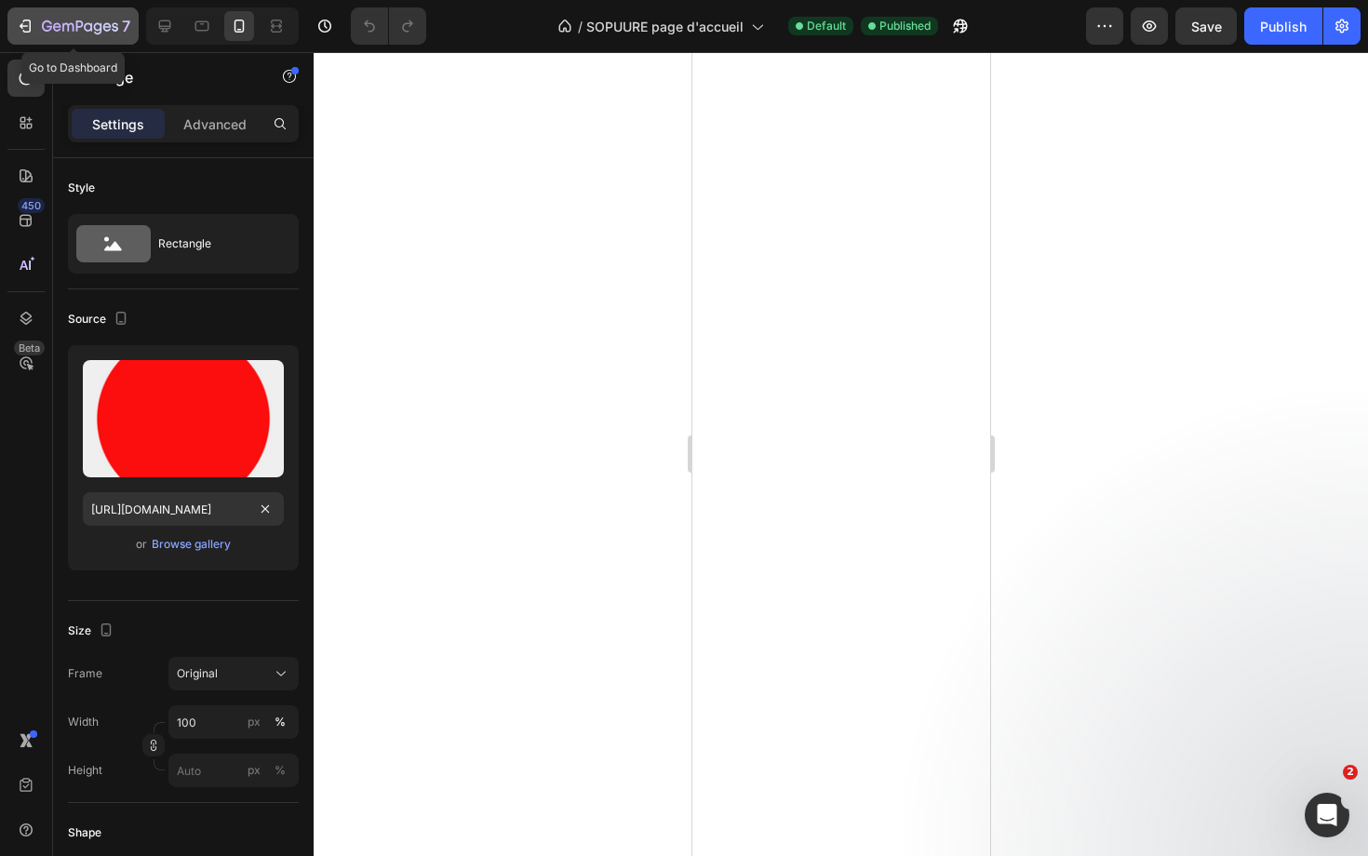
click at [55, 33] on icon "button" at bounding box center [80, 28] width 76 height 16
click at [50, 29] on icon "button" at bounding box center [47, 25] width 10 height 11
click at [23, 22] on icon "button" at bounding box center [25, 26] width 19 height 19
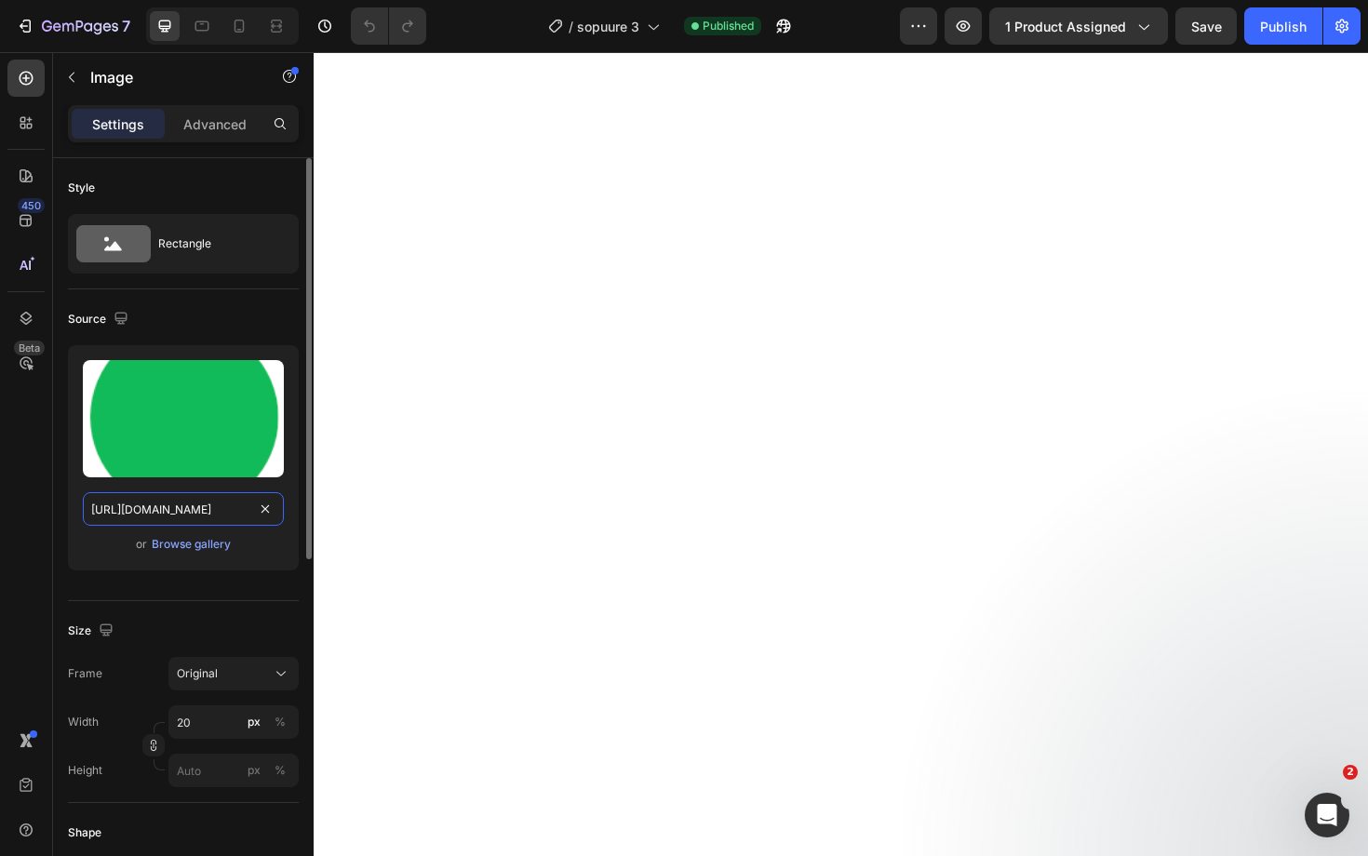
click at [211, 512] on input "https://cdn.shopify.com/s/files/1/0712/1403/9340/files/gempages_458014180318905…" at bounding box center [183, 509] width 201 height 34
paste input "c4cca170-5934-4e7f-8ee9-5eeca1133197"
type input "[URL][DOMAIN_NAME]"
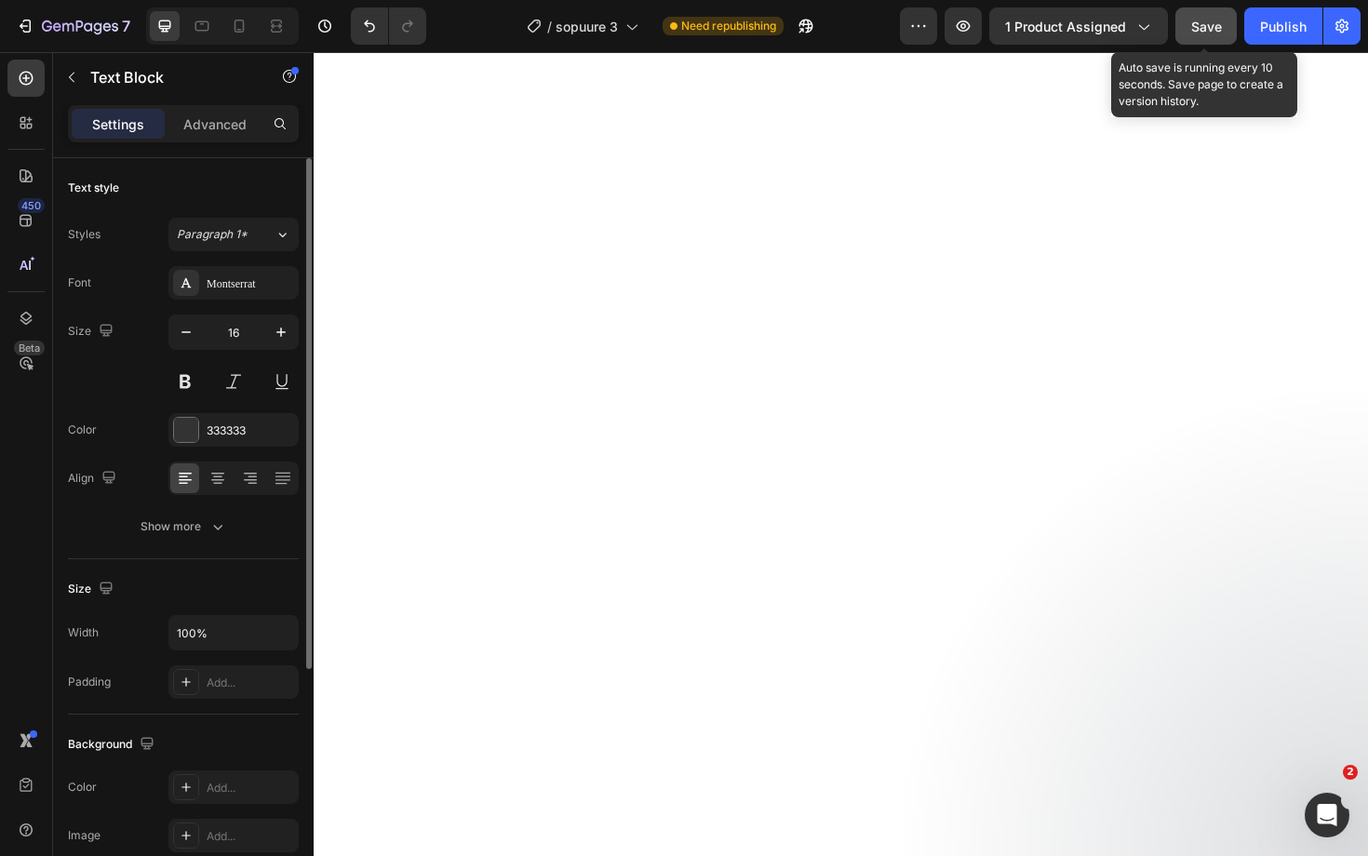
click at [1213, 20] on span "Save" at bounding box center [1206, 27] width 31 height 16
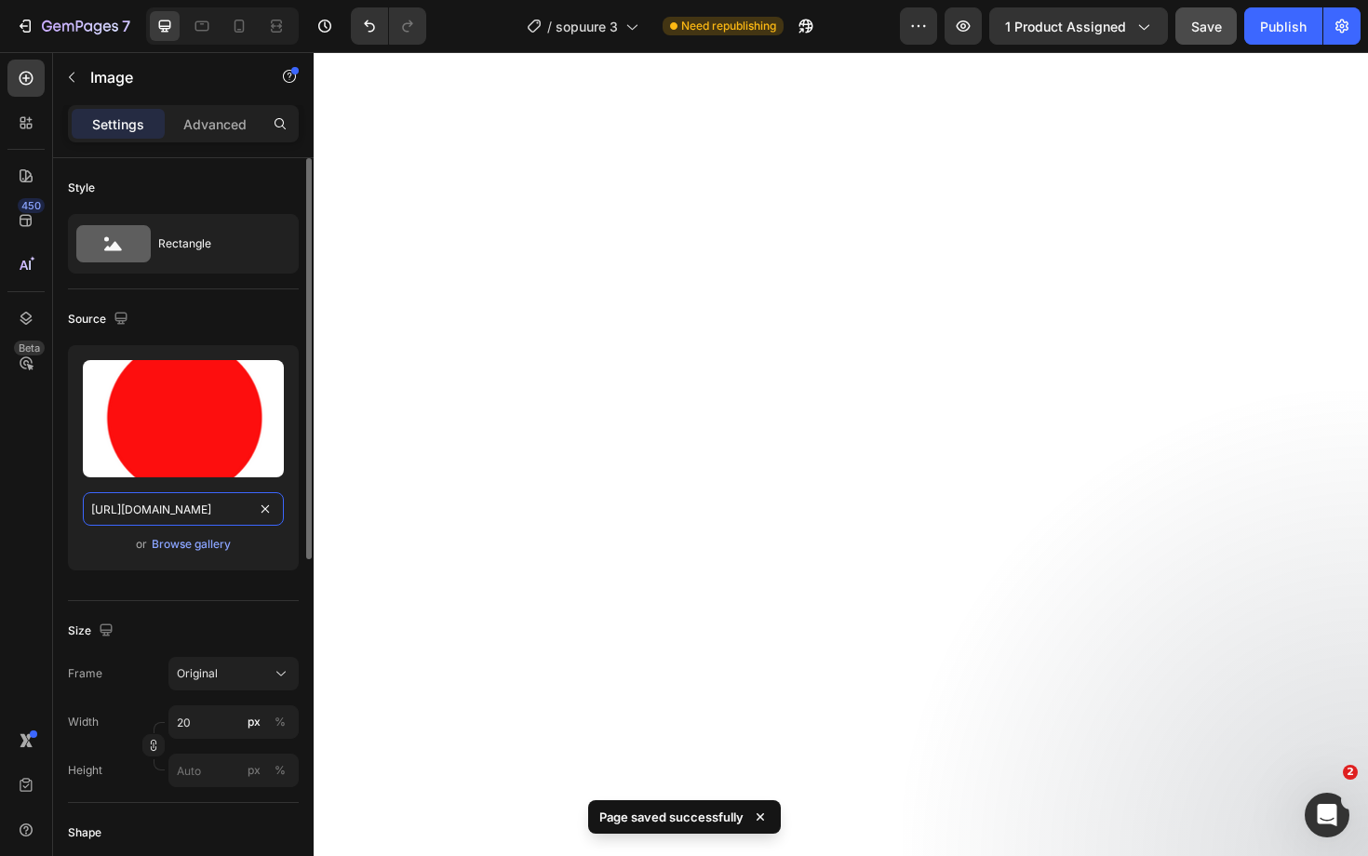
click at [196, 515] on input "[URL][DOMAIN_NAME]" at bounding box center [183, 509] width 201 height 34
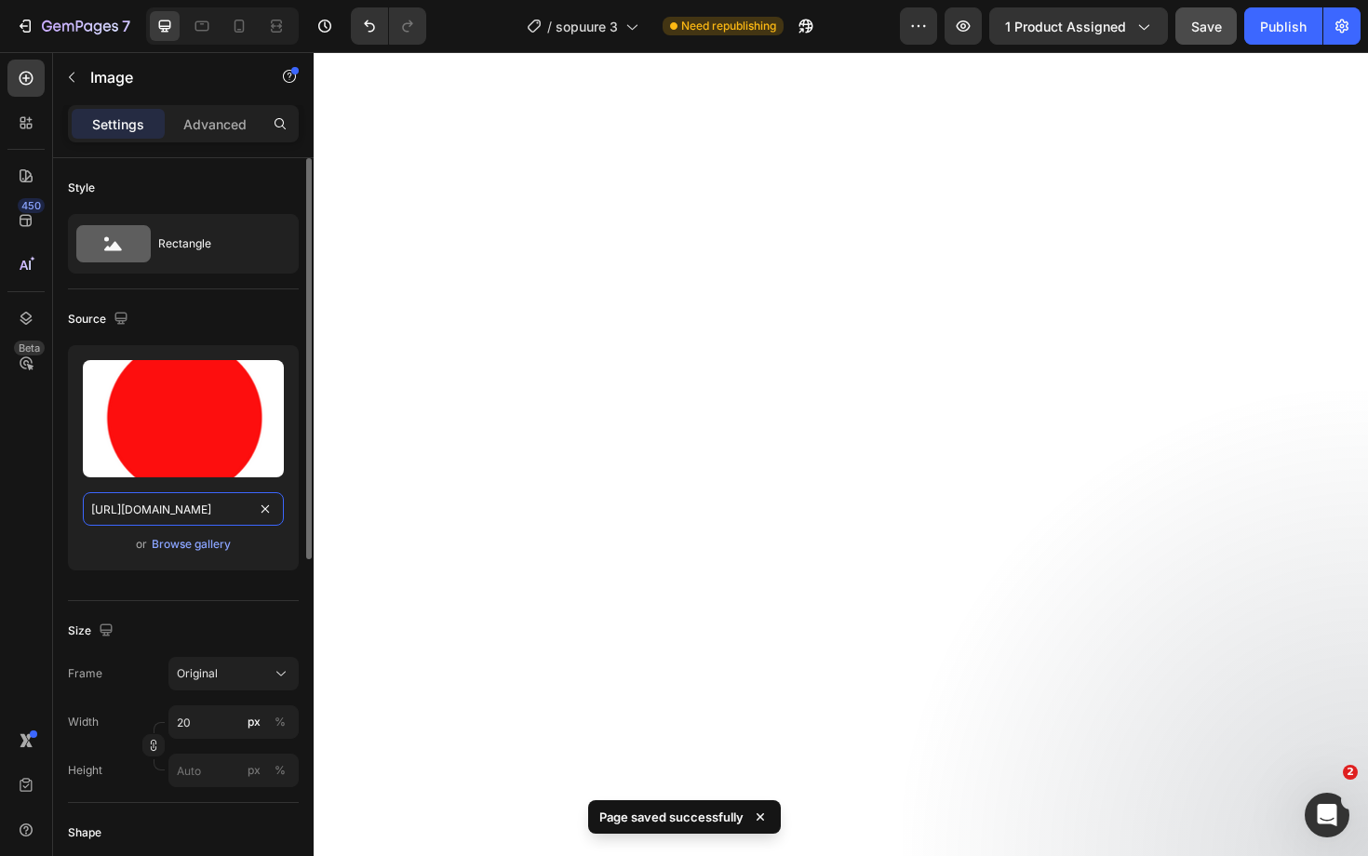
click at [196, 515] on input "[URL][DOMAIN_NAME]" at bounding box center [183, 509] width 201 height 34
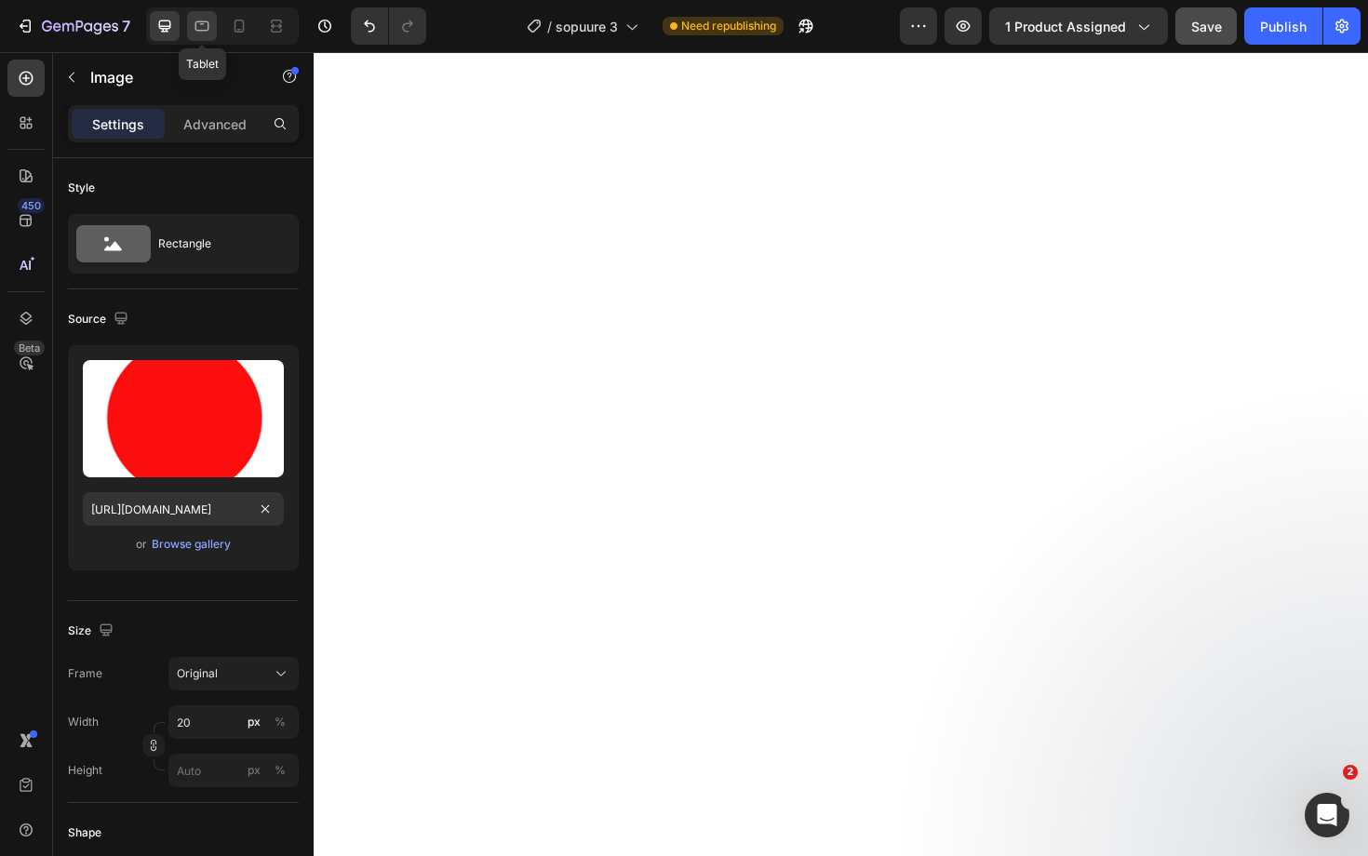
click at [204, 22] on icon at bounding box center [202, 26] width 14 height 10
click at [245, 29] on icon at bounding box center [239, 26] width 19 height 19
type input "https://cdn.shopify.com/s/files/1/0712/1403/9340/files/gempages_458014180318905…"
type input "18"
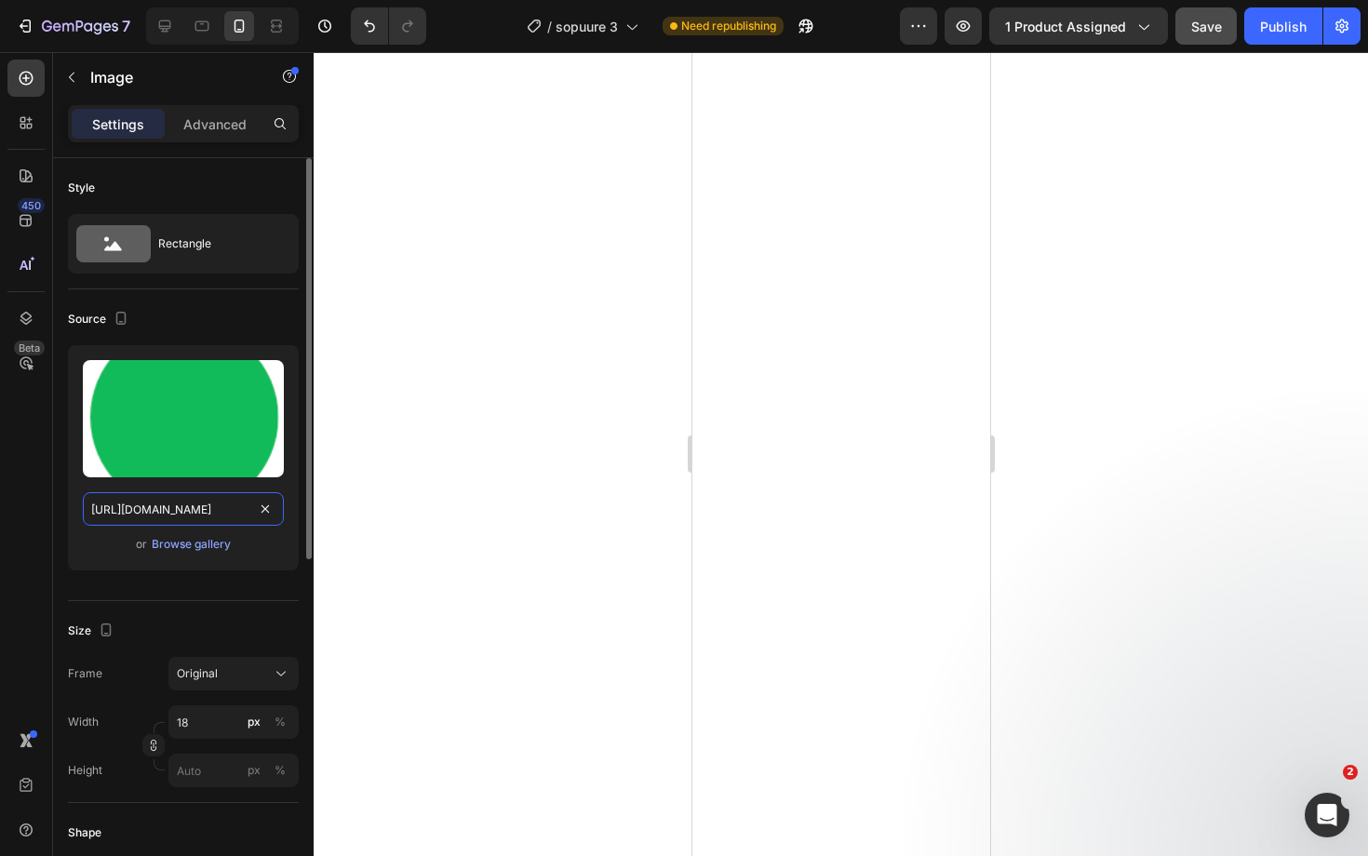
click at [197, 509] on input "https://cdn.shopify.com/s/files/1/0712/1403/9340/files/gempages_458014180318905…" at bounding box center [183, 509] width 201 height 34
paste input "c4cca170-5934-4e7f-8ee9-5eeca1133197"
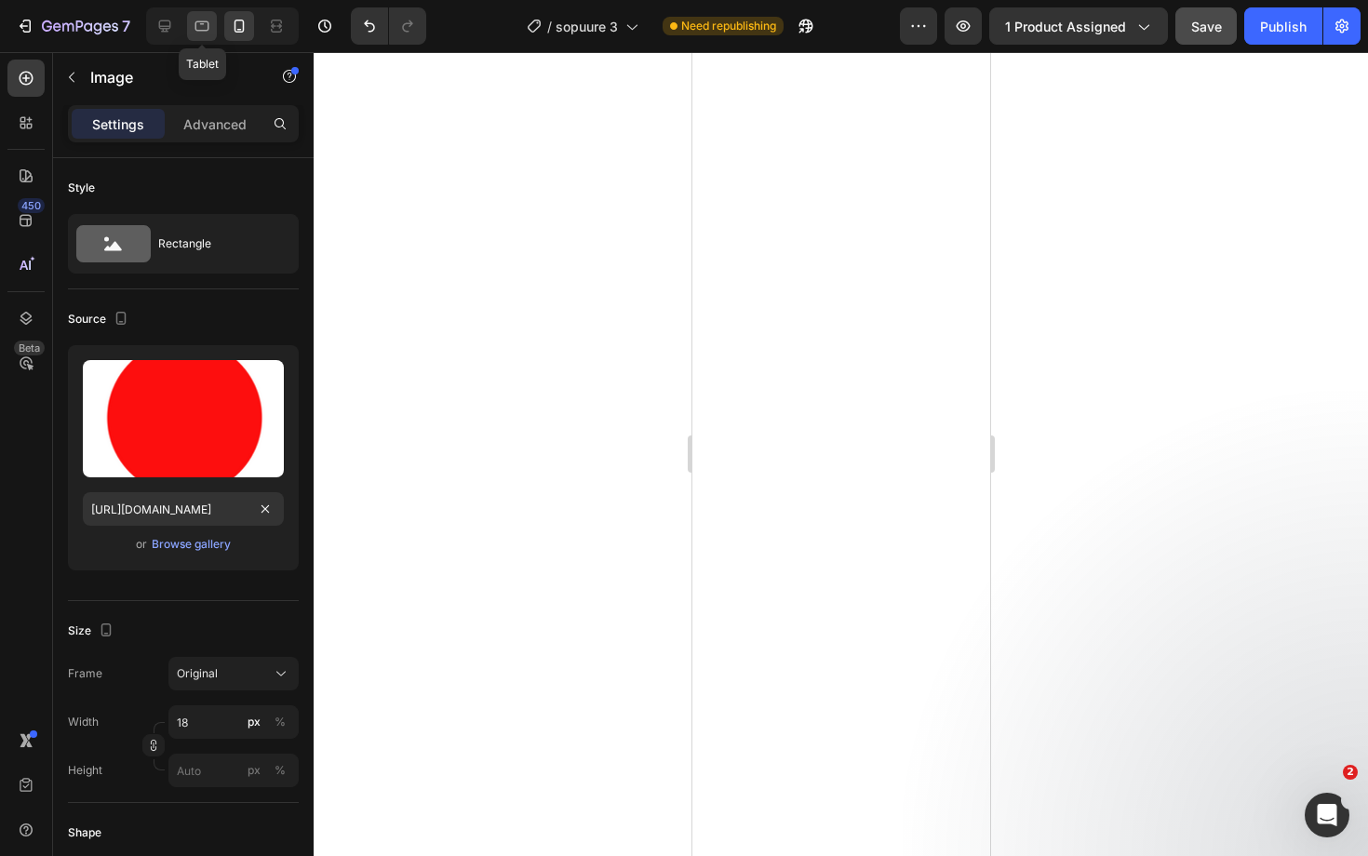
click at [209, 25] on icon at bounding box center [202, 26] width 19 height 19
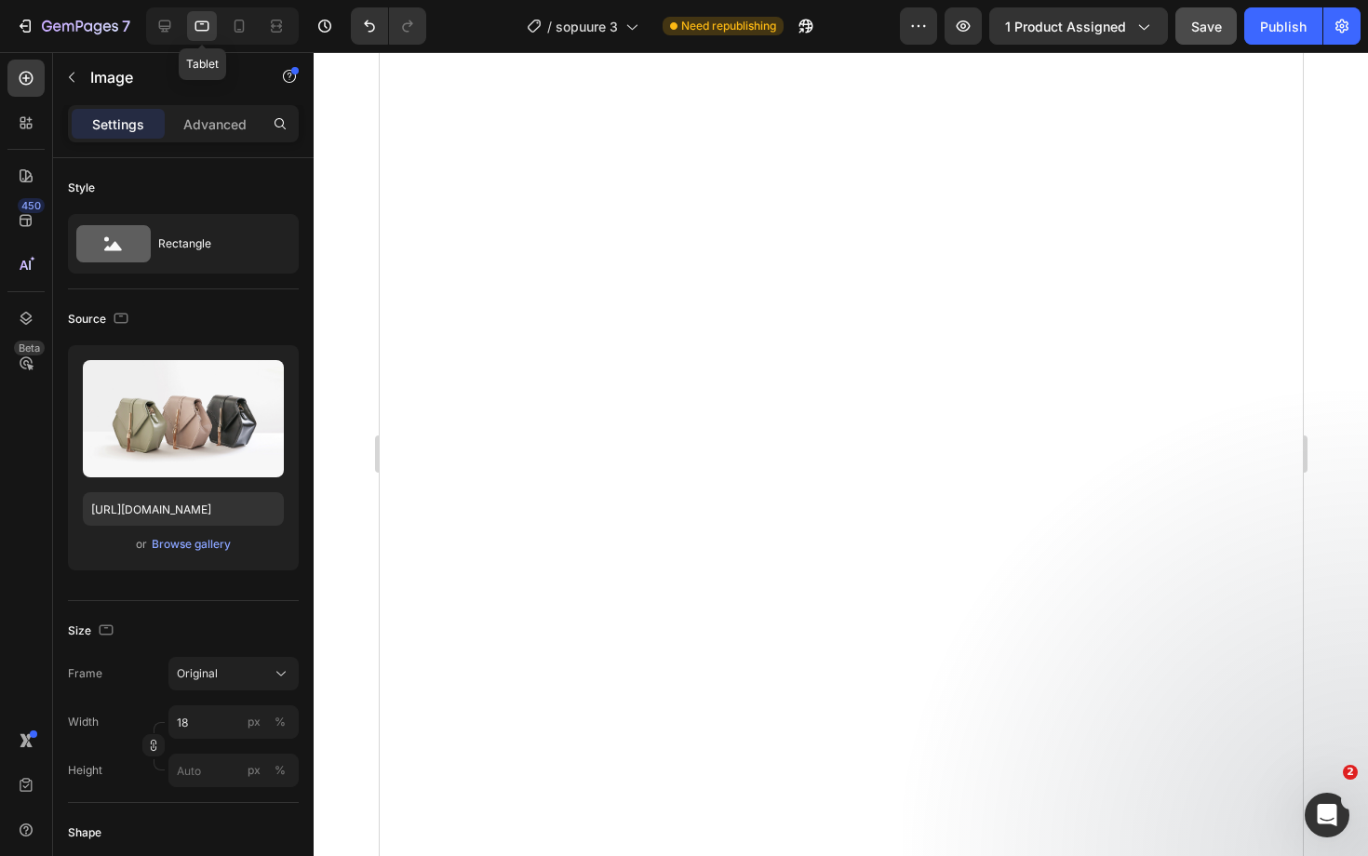
type input "https://ucarecdn.com/ee6d5074-1640-4cc7-8933-47c8589c3dee/-/format/auto/"
click at [160, 18] on icon at bounding box center [164, 26] width 19 height 19
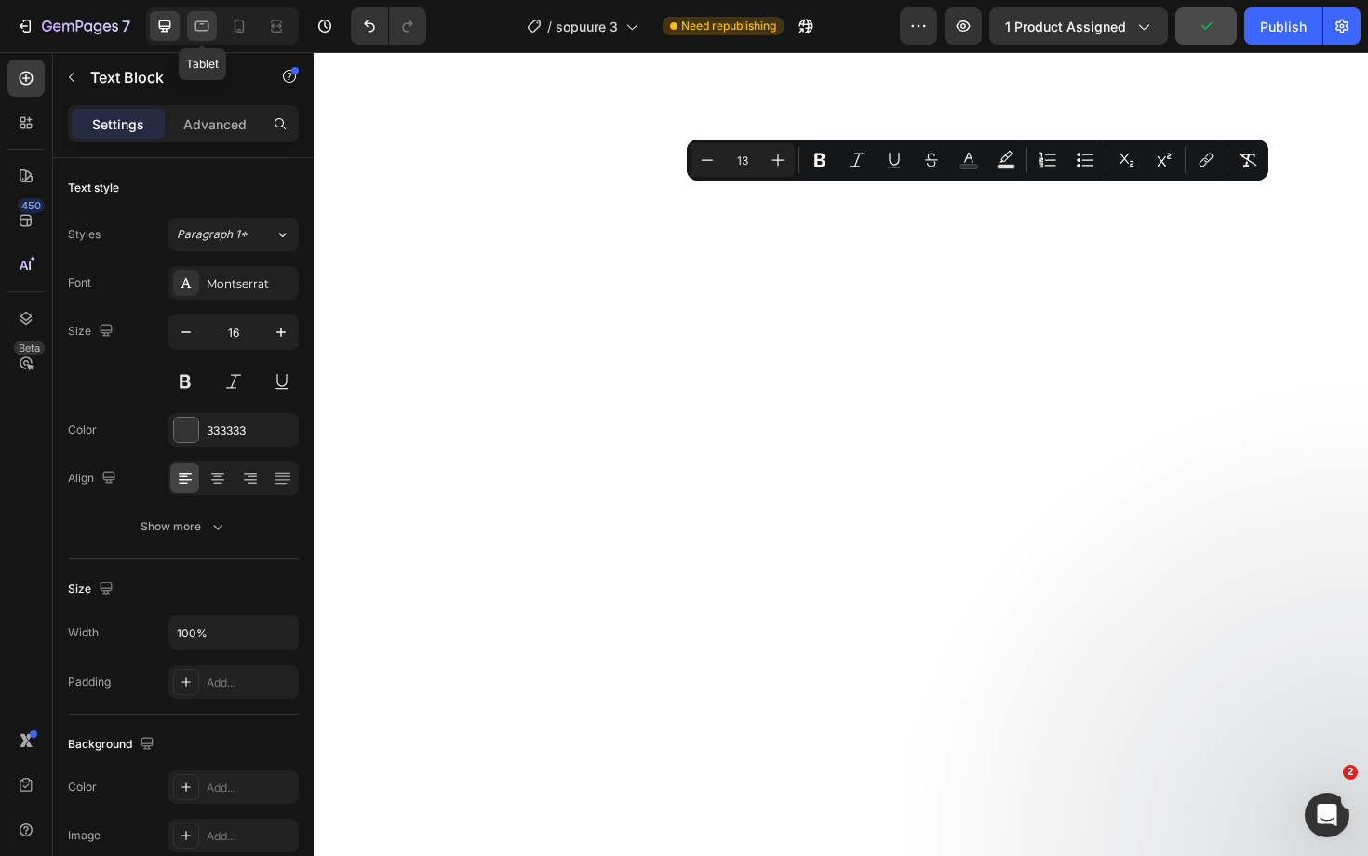
click at [202, 34] on icon at bounding box center [202, 26] width 19 height 19
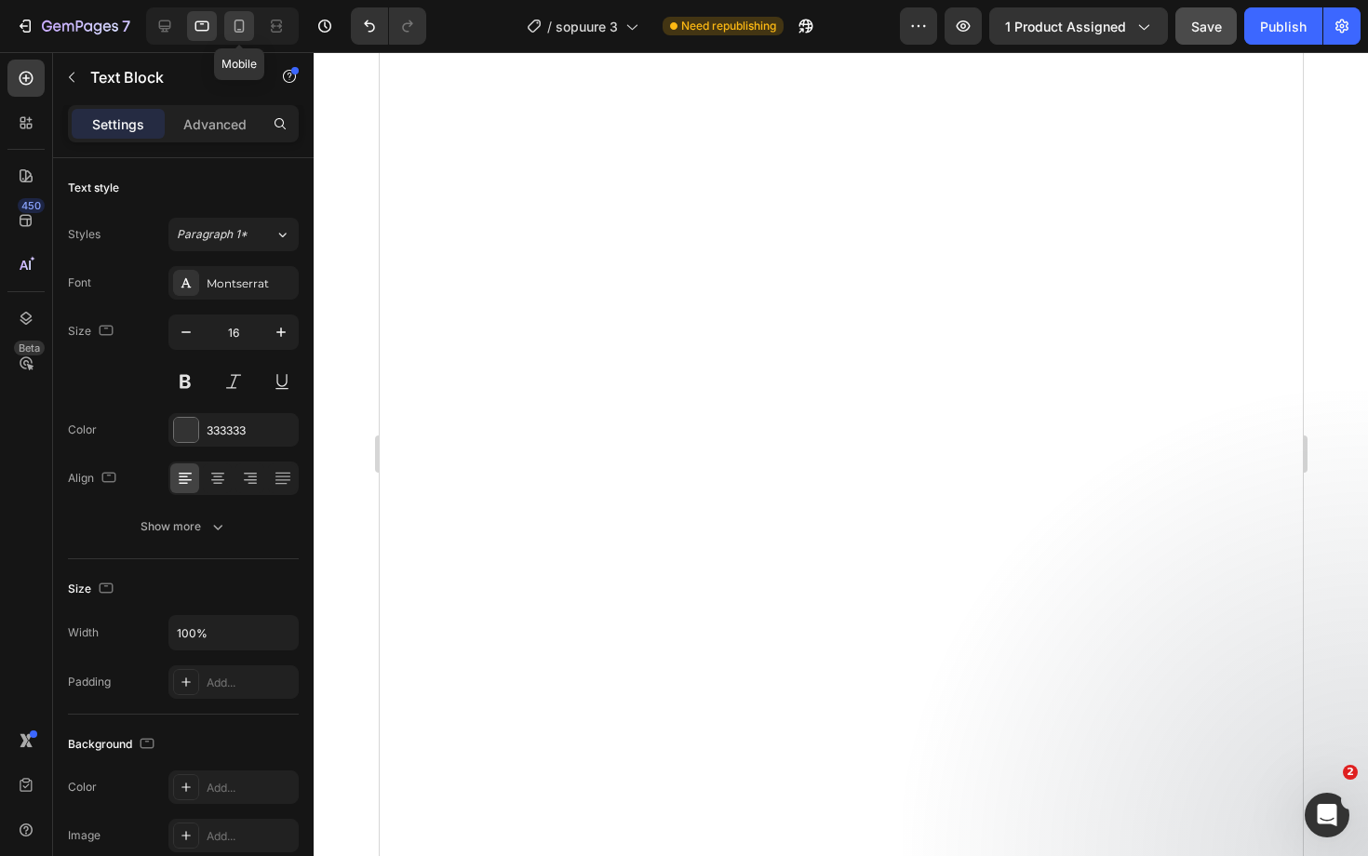
click at [249, 28] on icon at bounding box center [239, 26] width 19 height 19
type input "9"
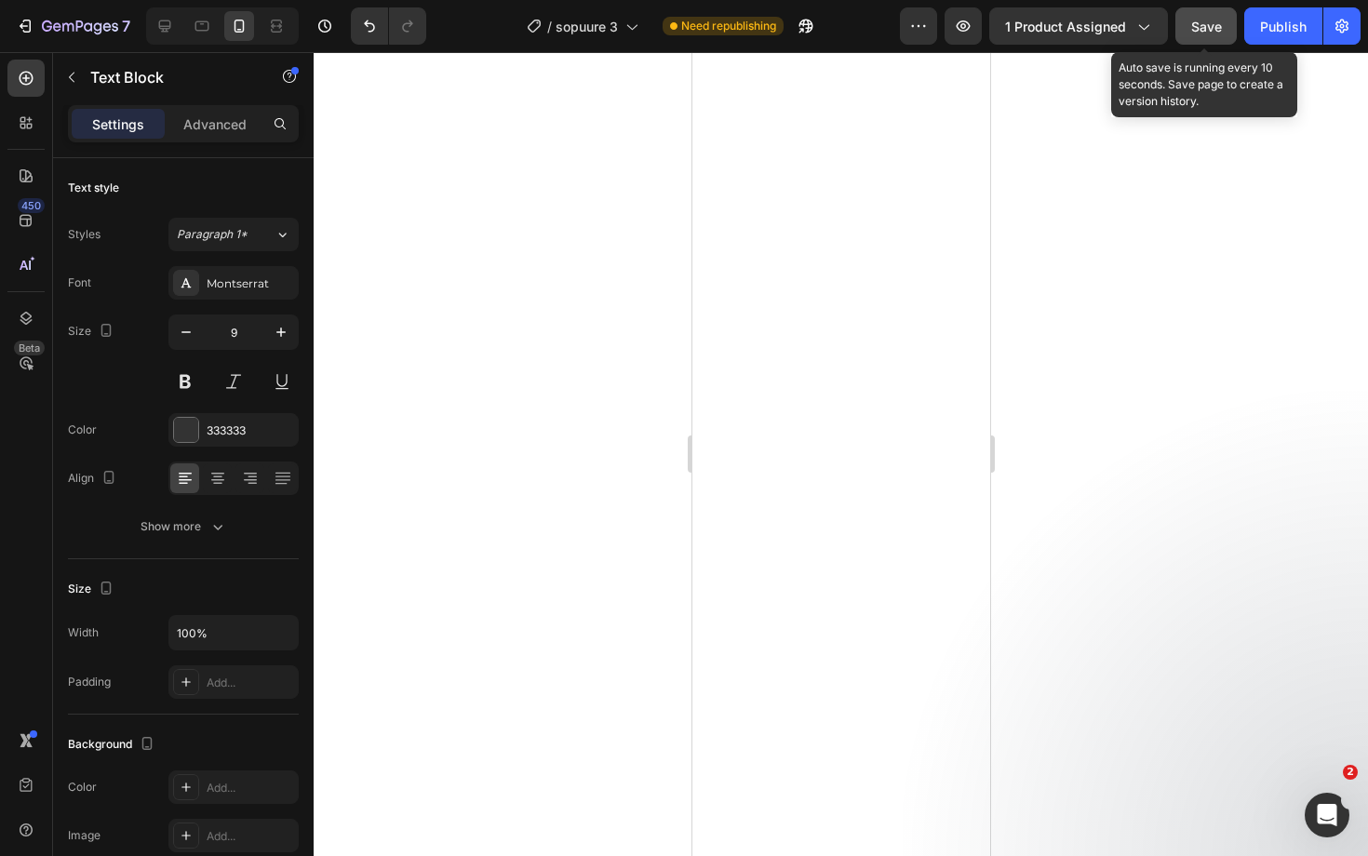
click at [1212, 14] on button "Save" at bounding box center [1206, 25] width 61 height 37
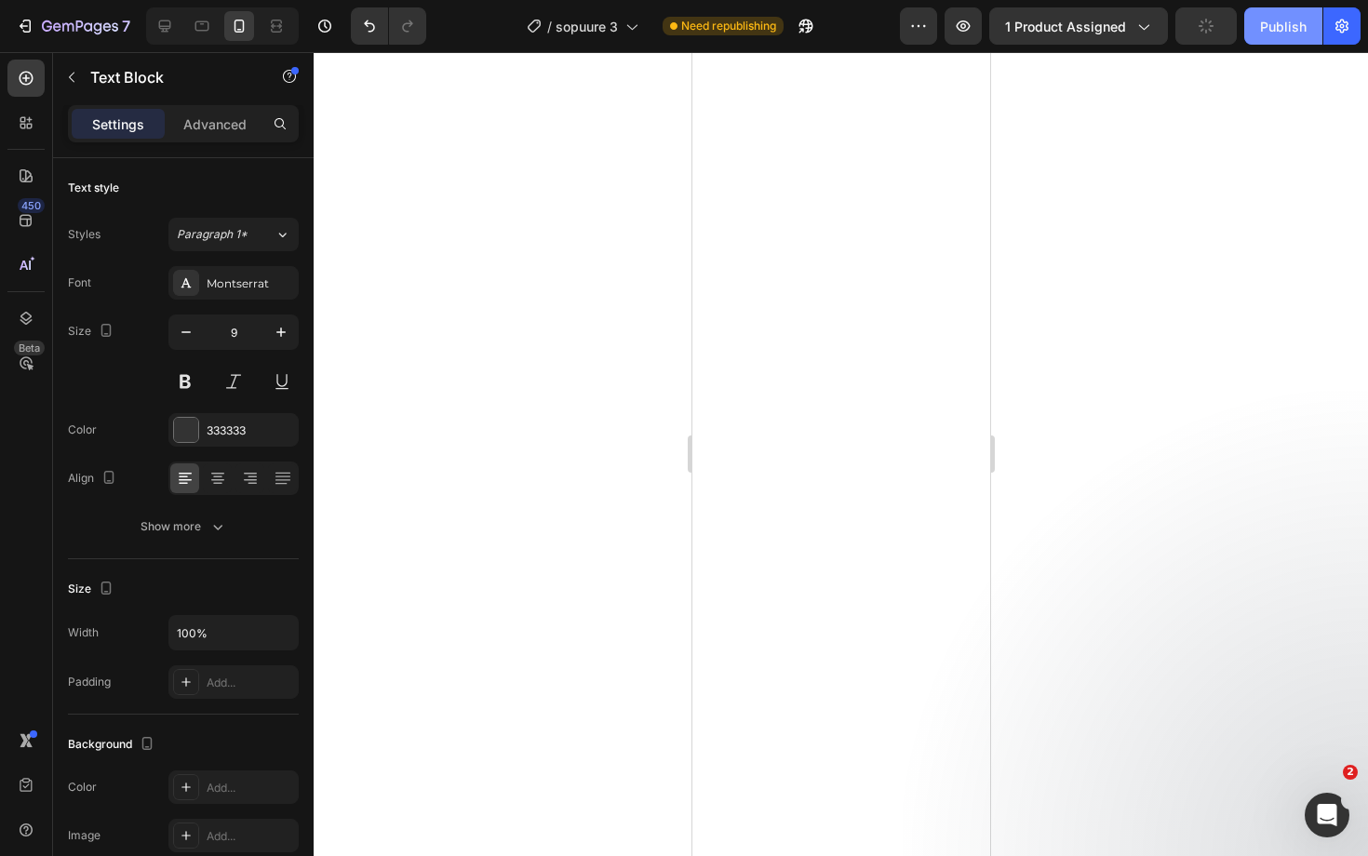
click at [1276, 20] on div "Publish" at bounding box center [1283, 27] width 47 height 20
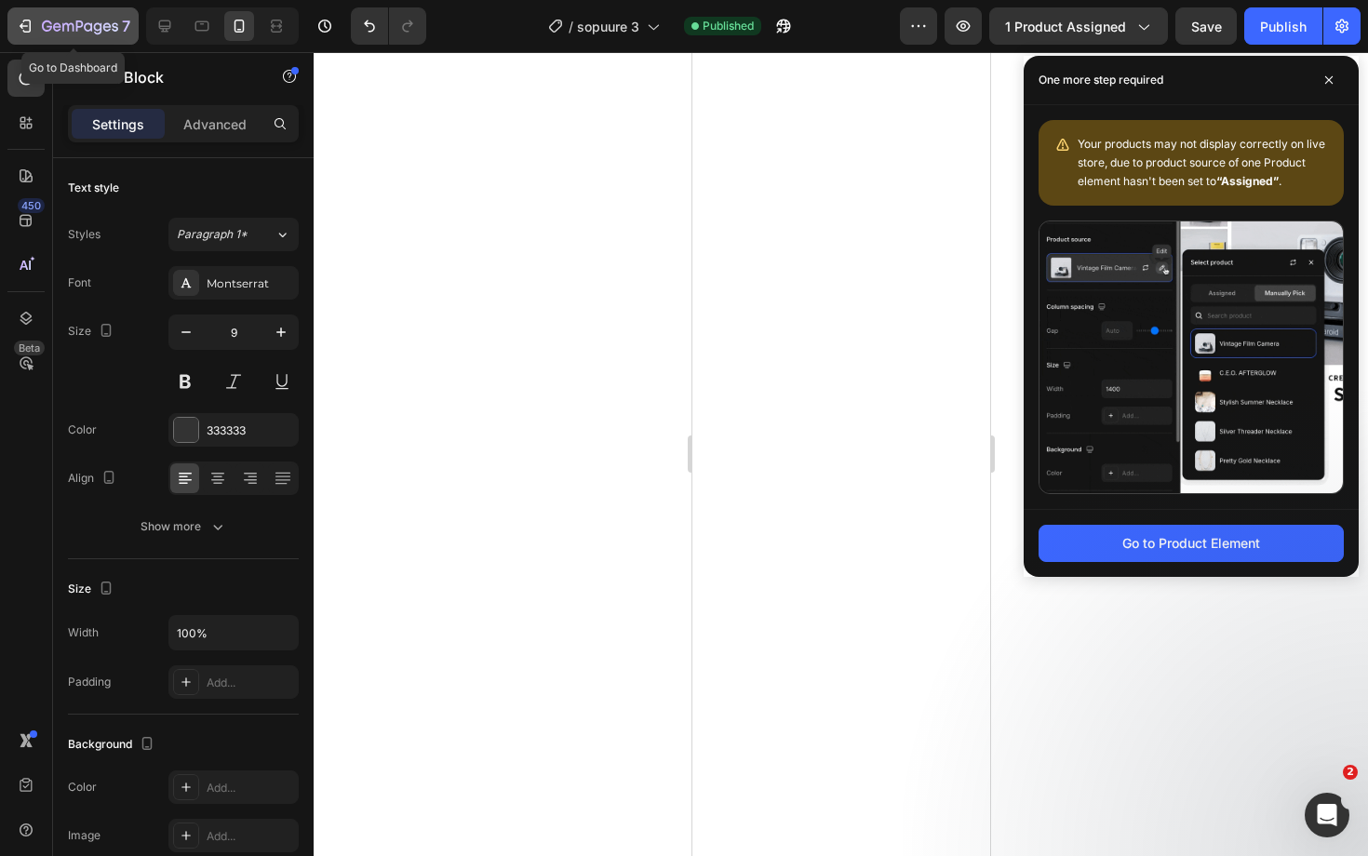
click at [47, 33] on icon "button" at bounding box center [80, 28] width 76 height 16
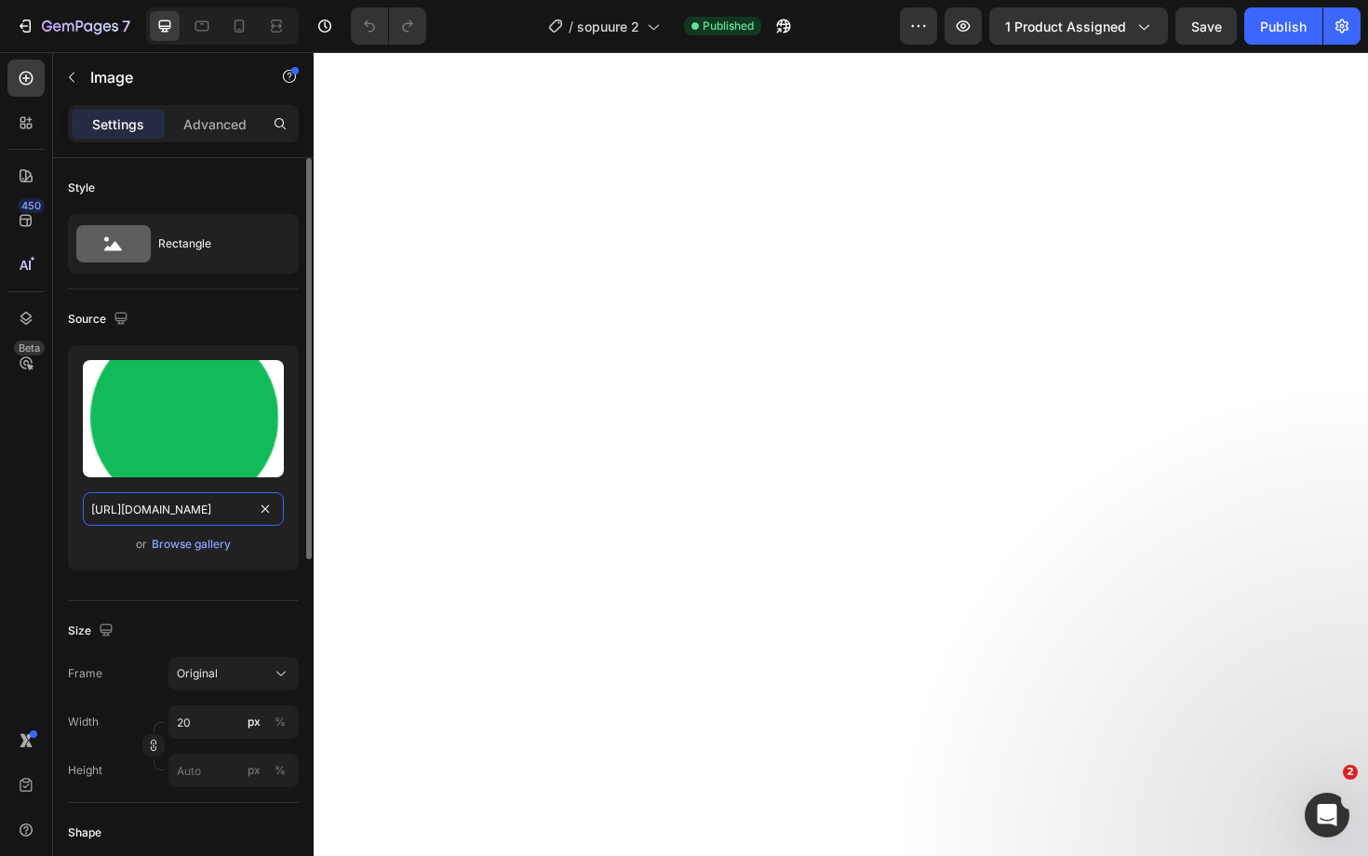
click at [193, 520] on input "[URL][DOMAIN_NAME]" at bounding box center [183, 509] width 201 height 34
paste input "c4cca170-5934-4e7f-8ee9-5eeca1133197"
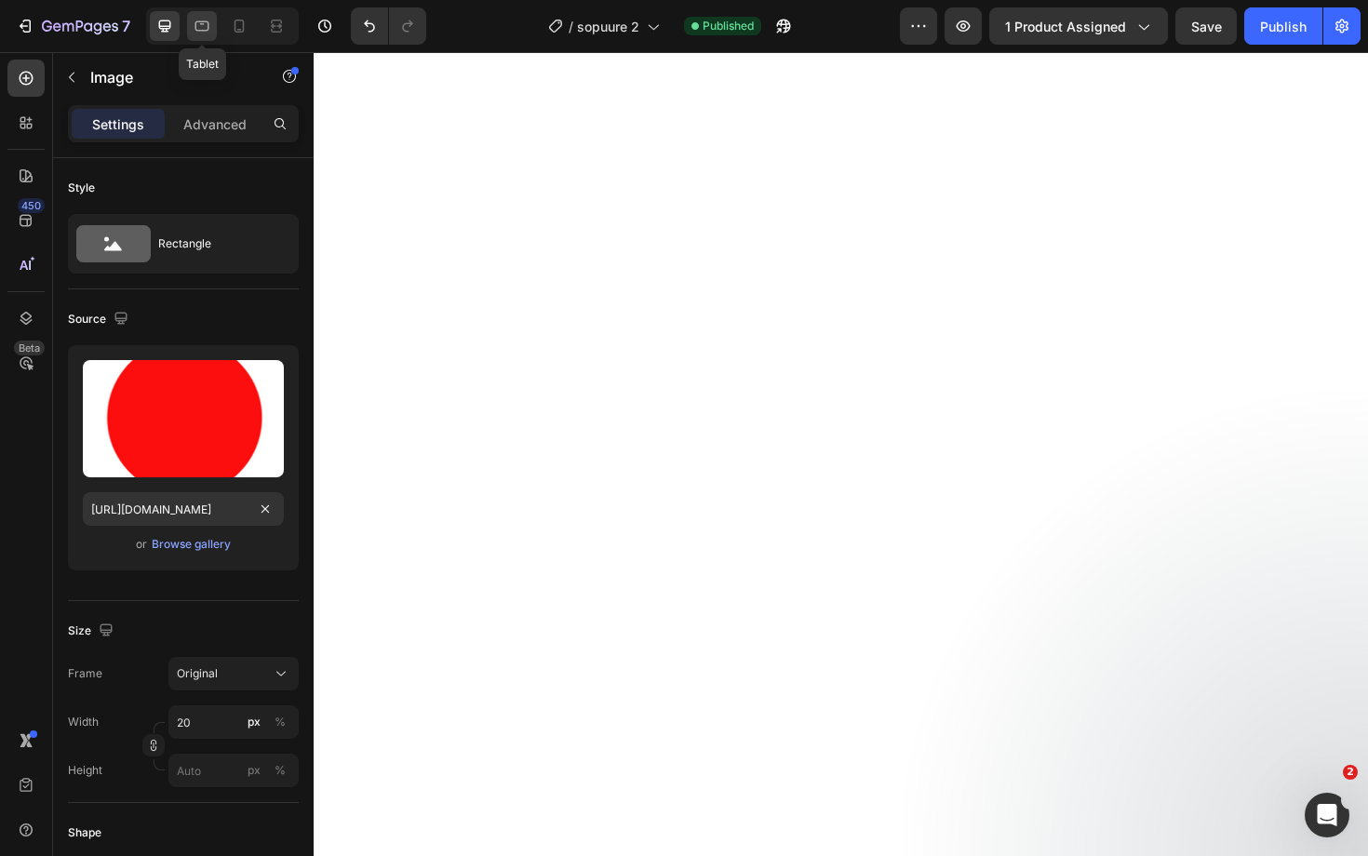
click at [208, 25] on icon at bounding box center [202, 26] width 19 height 19
click at [183, 506] on input "[URL][DOMAIN_NAME]" at bounding box center [183, 509] width 201 height 34
click at [231, 19] on icon at bounding box center [239, 26] width 19 height 19
type input "https://cdn.shopify.com/s/files/1/0712/1403/9340/files/gempages_458014180318905…"
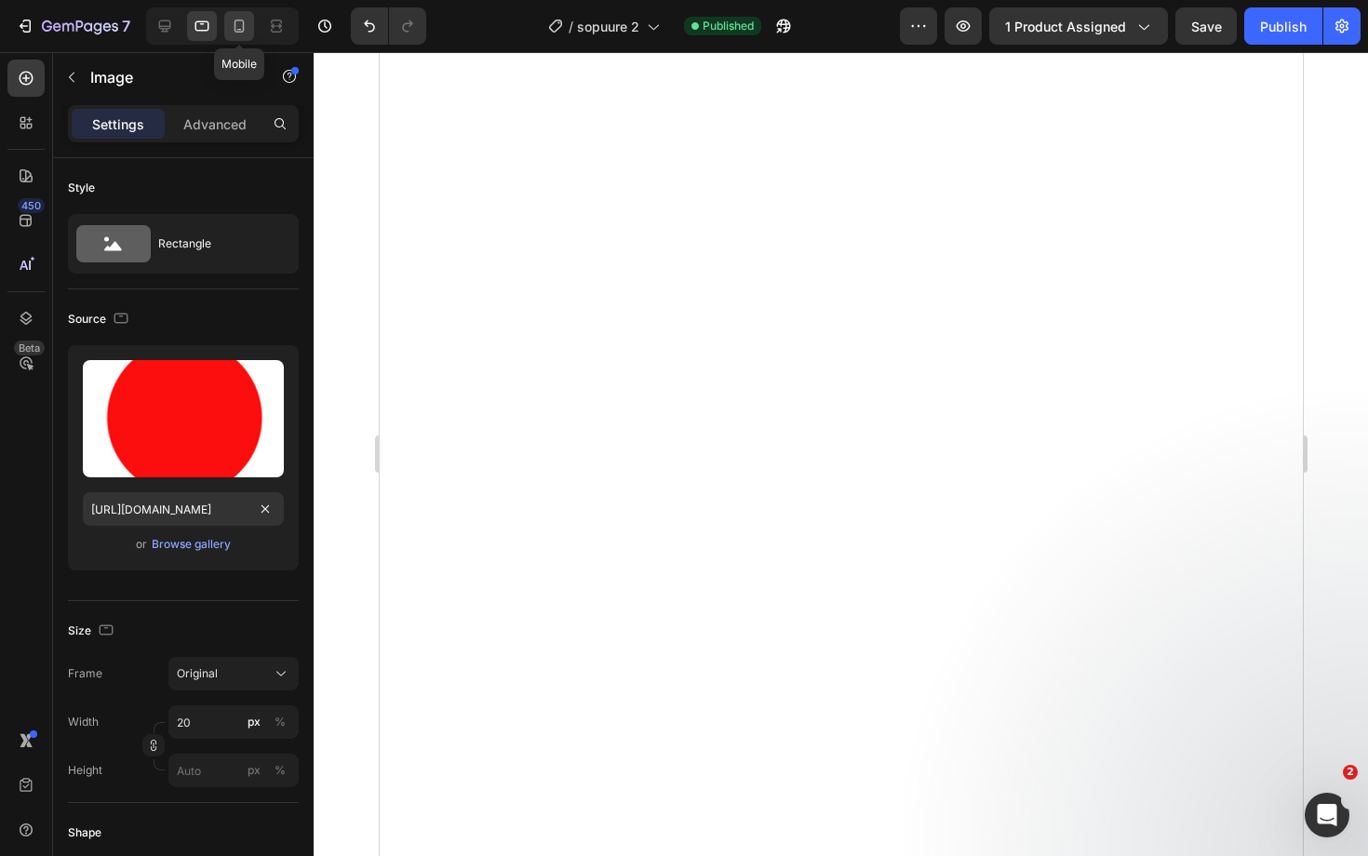
type input "18"
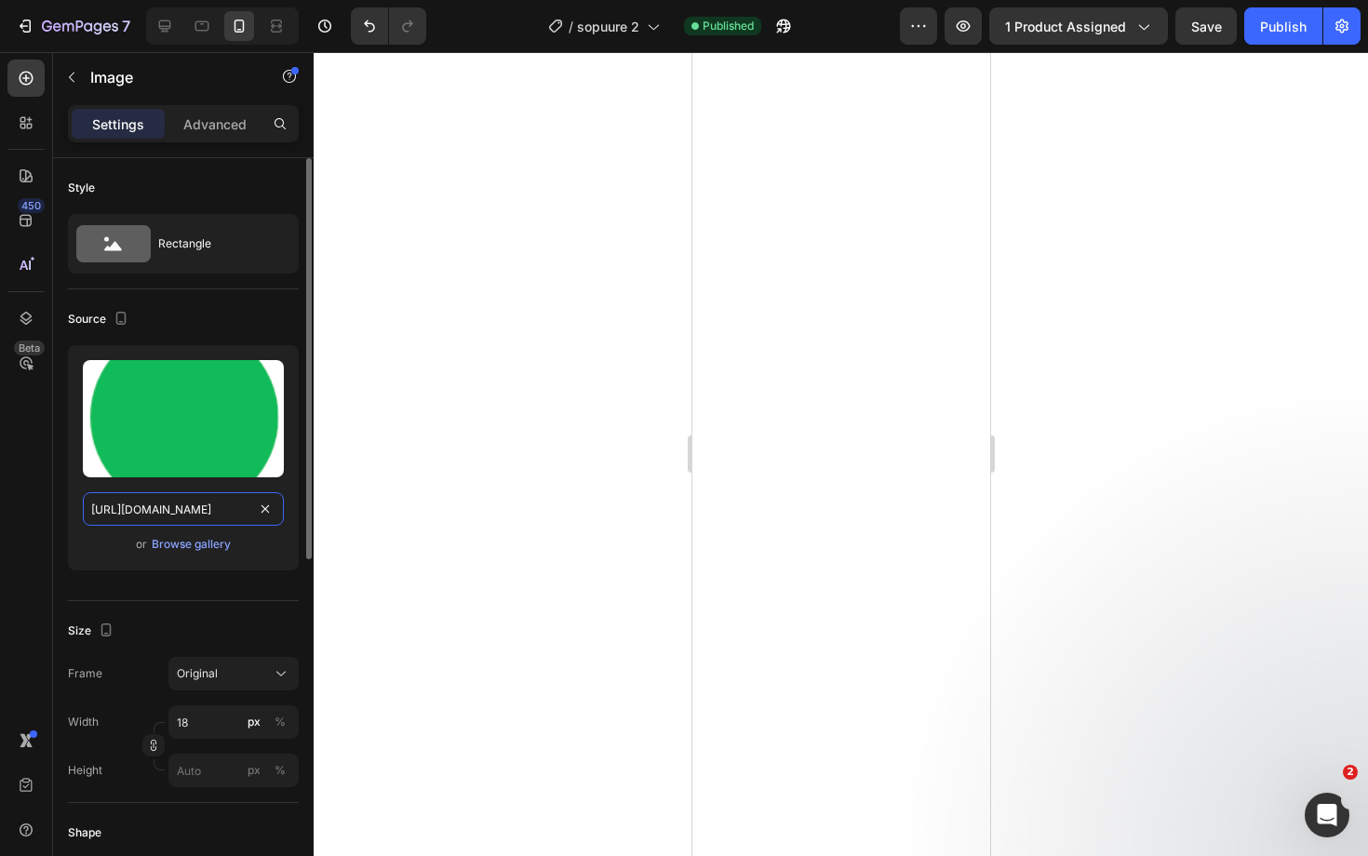
click at [205, 513] on input "https://cdn.shopify.com/s/files/1/0712/1403/9340/files/gempages_458014180318905…" at bounding box center [183, 509] width 201 height 34
paste input "c4cca170-5934-4e7f-8ee9-5eeca1133197"
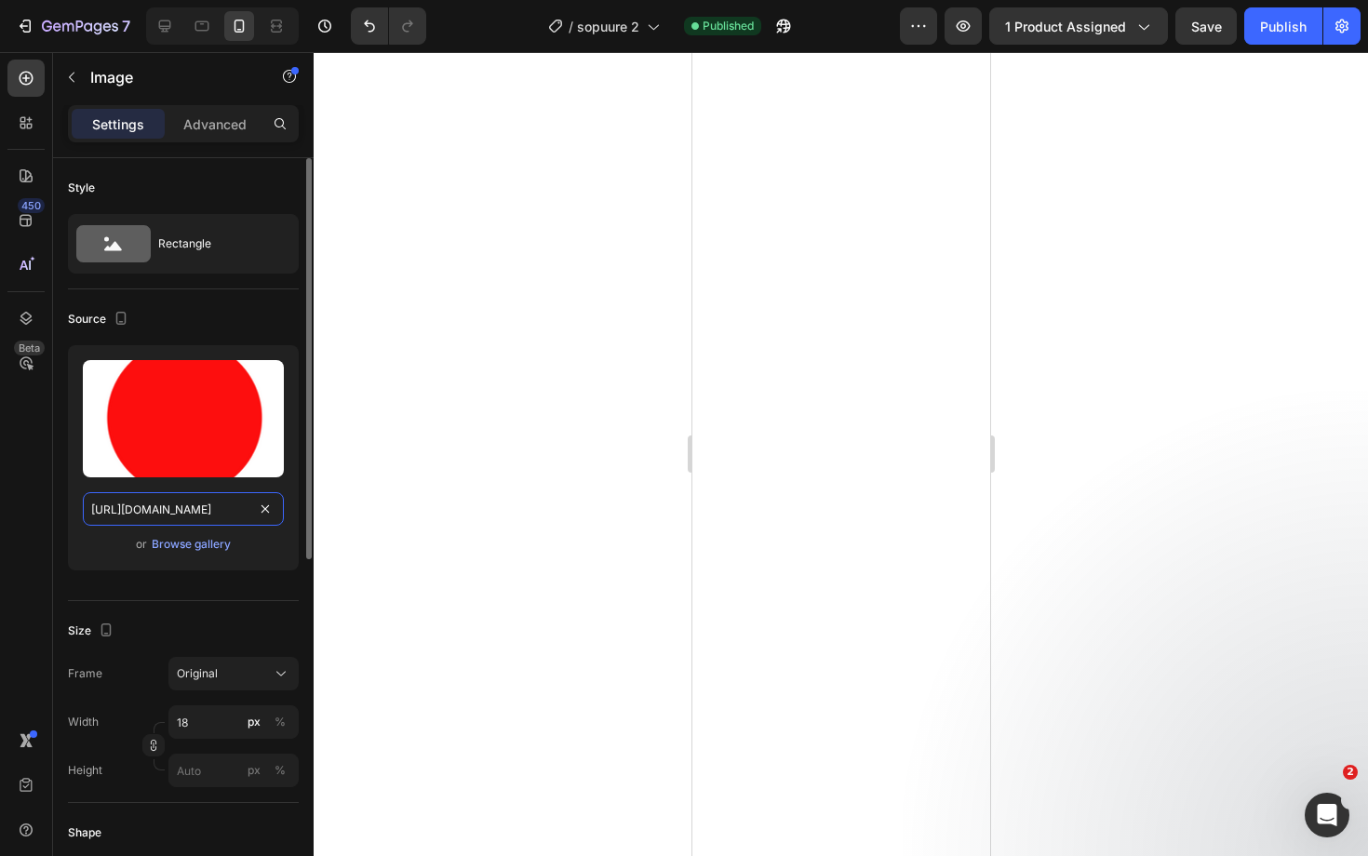
type input "[URL][DOMAIN_NAME]"
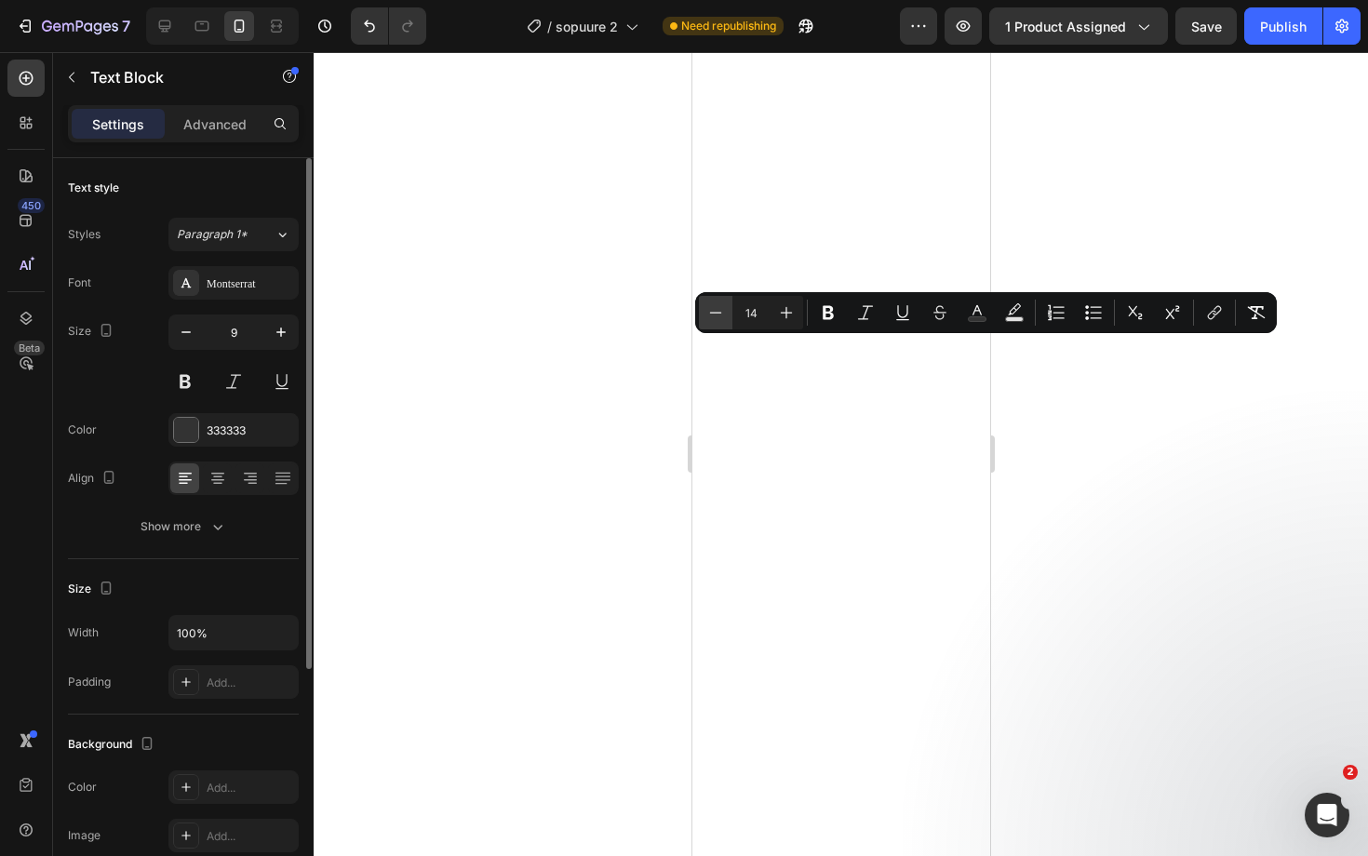
click at [708, 309] on icon "Editor contextual toolbar" at bounding box center [715, 312] width 19 height 19
type input "12"
click at [722, 319] on icon "Editor contextual toolbar" at bounding box center [715, 313] width 19 height 19
type input "12"
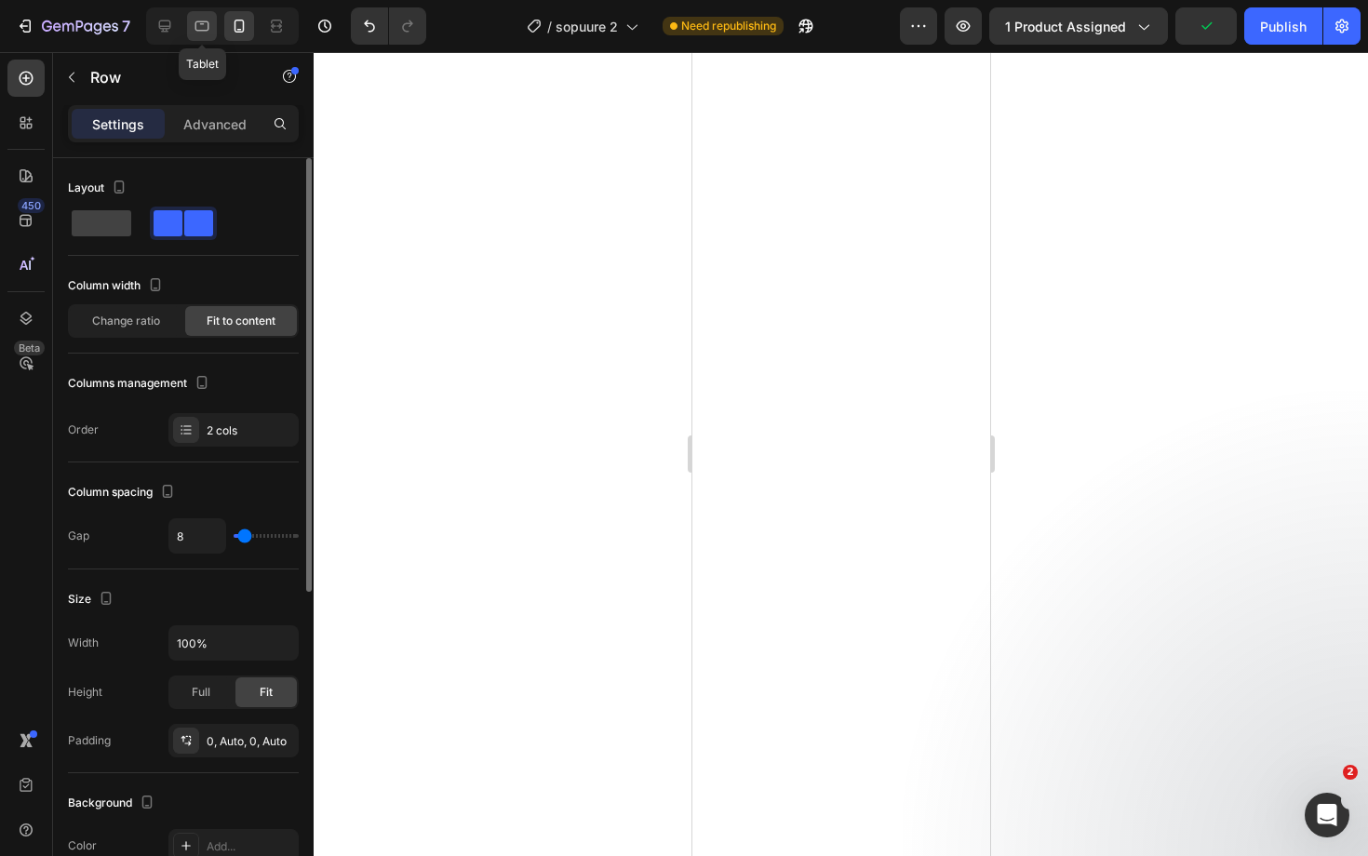
click at [202, 26] on icon at bounding box center [202, 26] width 19 height 19
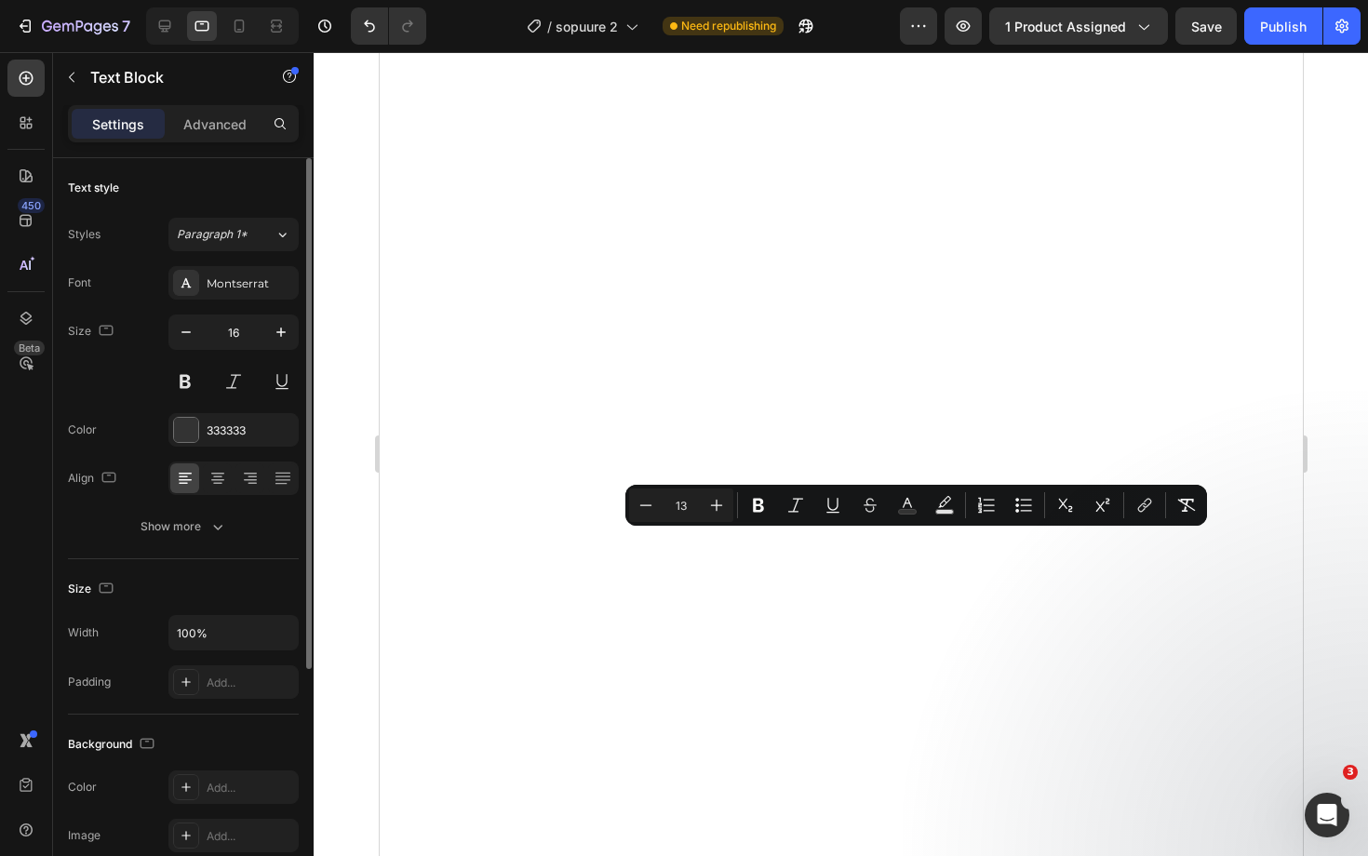
type input "14"
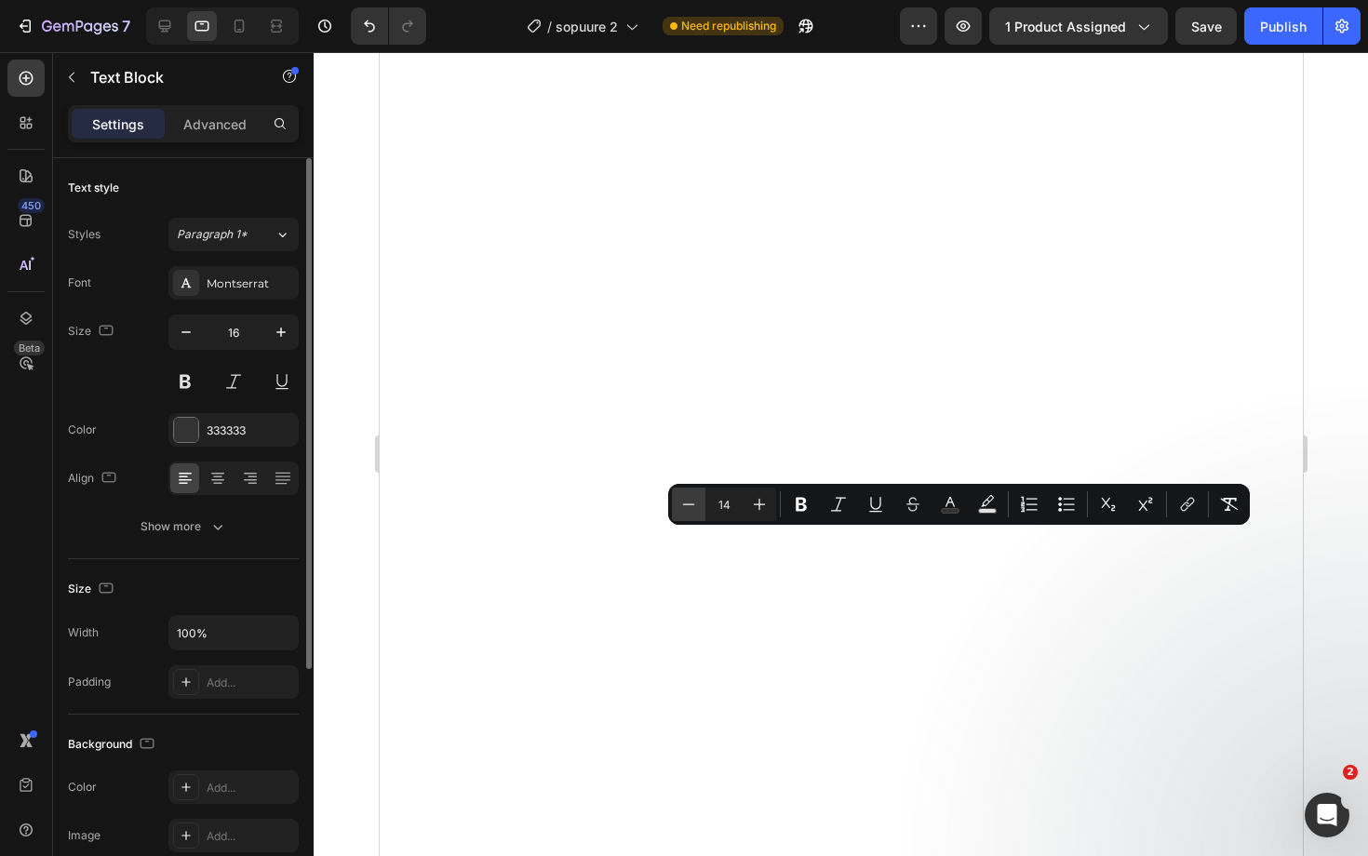
click at [682, 504] on icon "Editor contextual toolbar" at bounding box center [688, 504] width 19 height 19
type input "13"
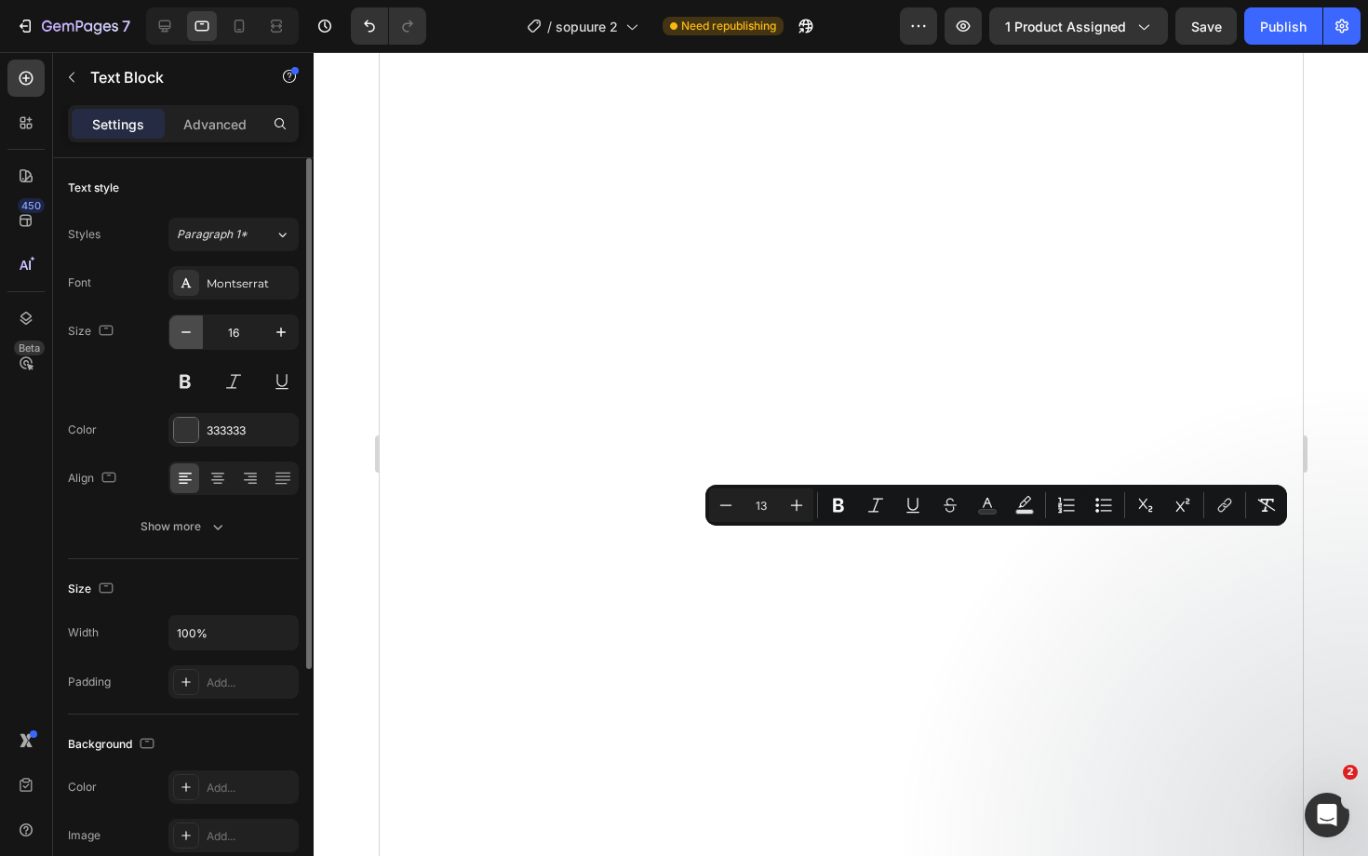
click at [180, 328] on icon "button" at bounding box center [186, 332] width 19 height 19
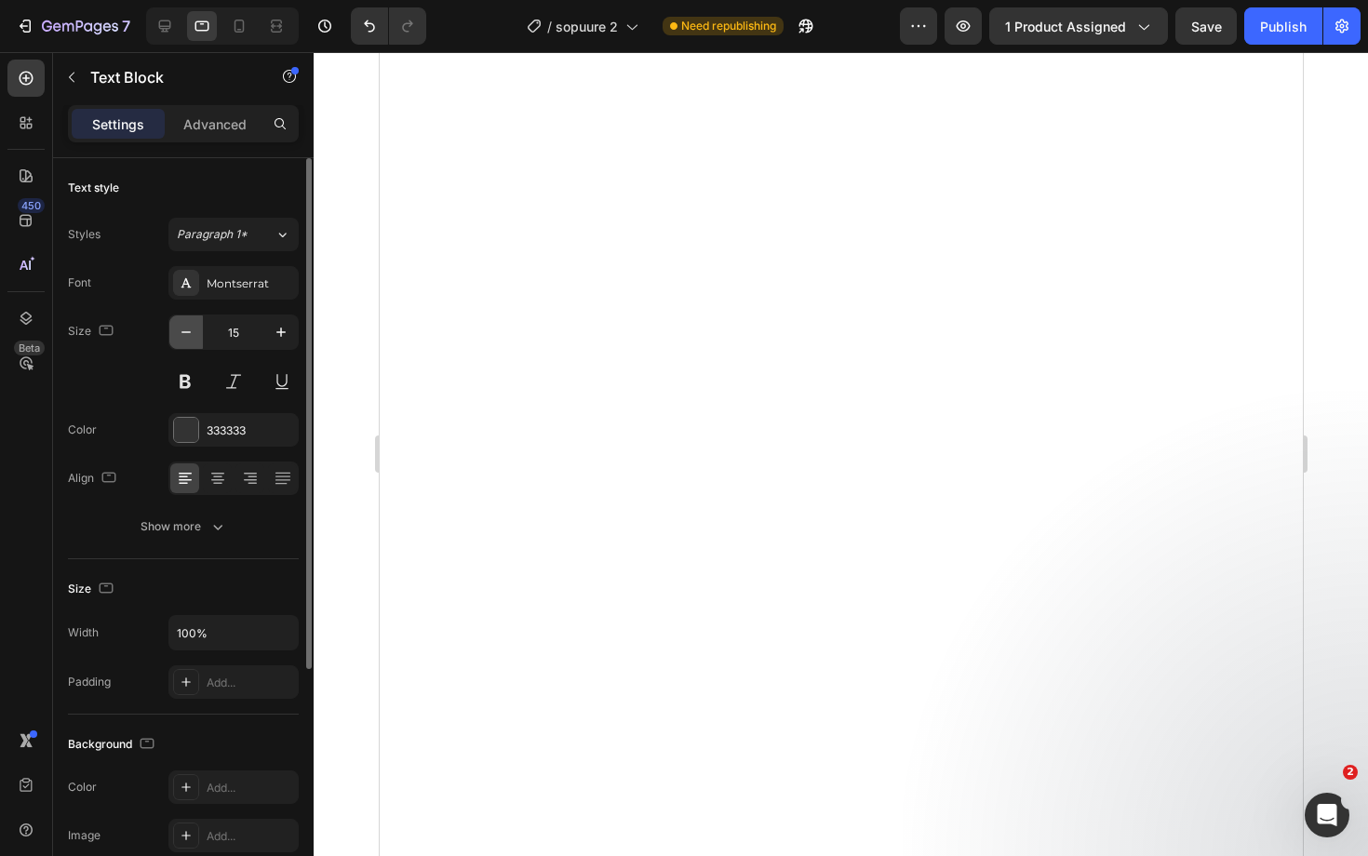
click at [187, 328] on icon "button" at bounding box center [186, 332] width 19 height 19
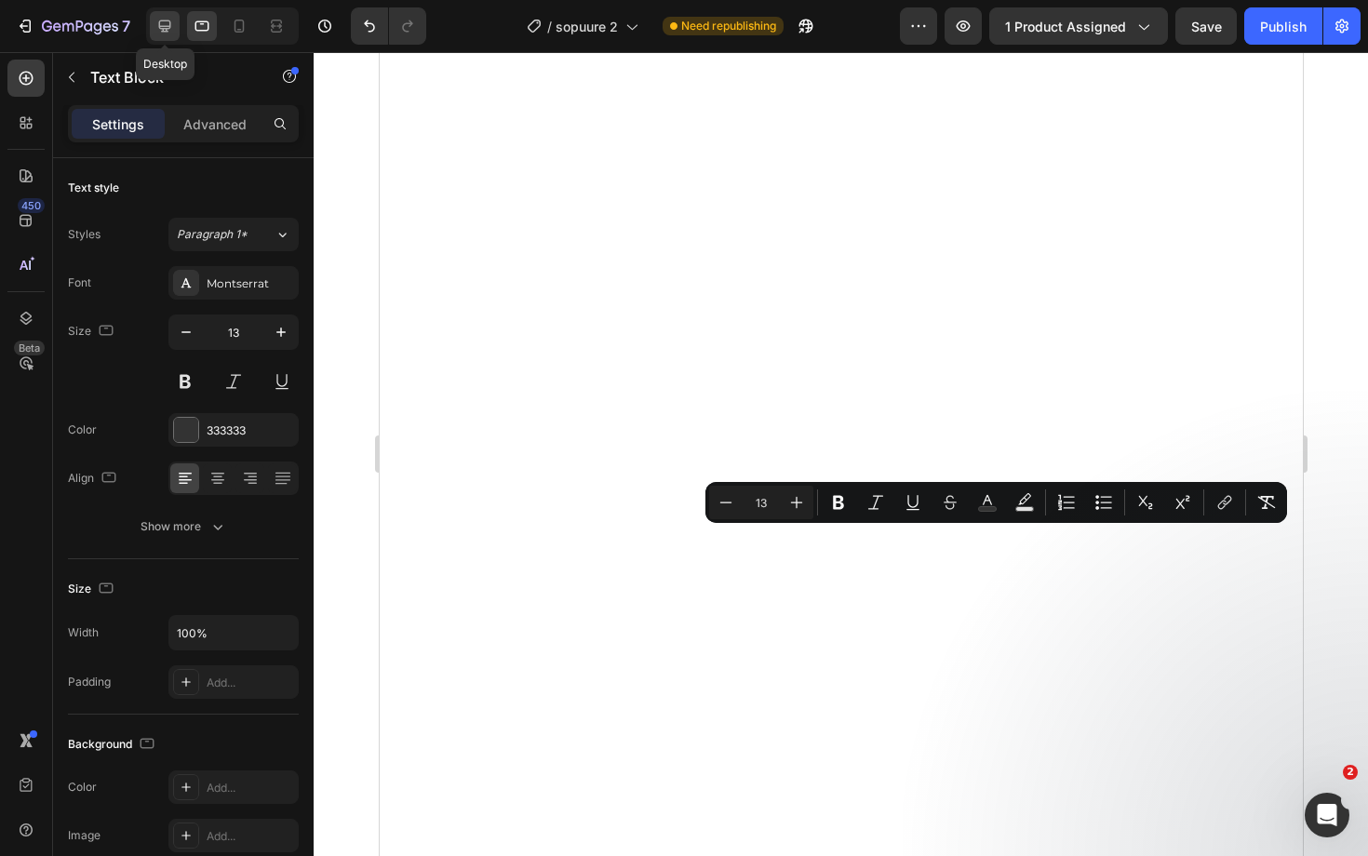
click at [168, 29] on icon at bounding box center [165, 26] width 12 height 12
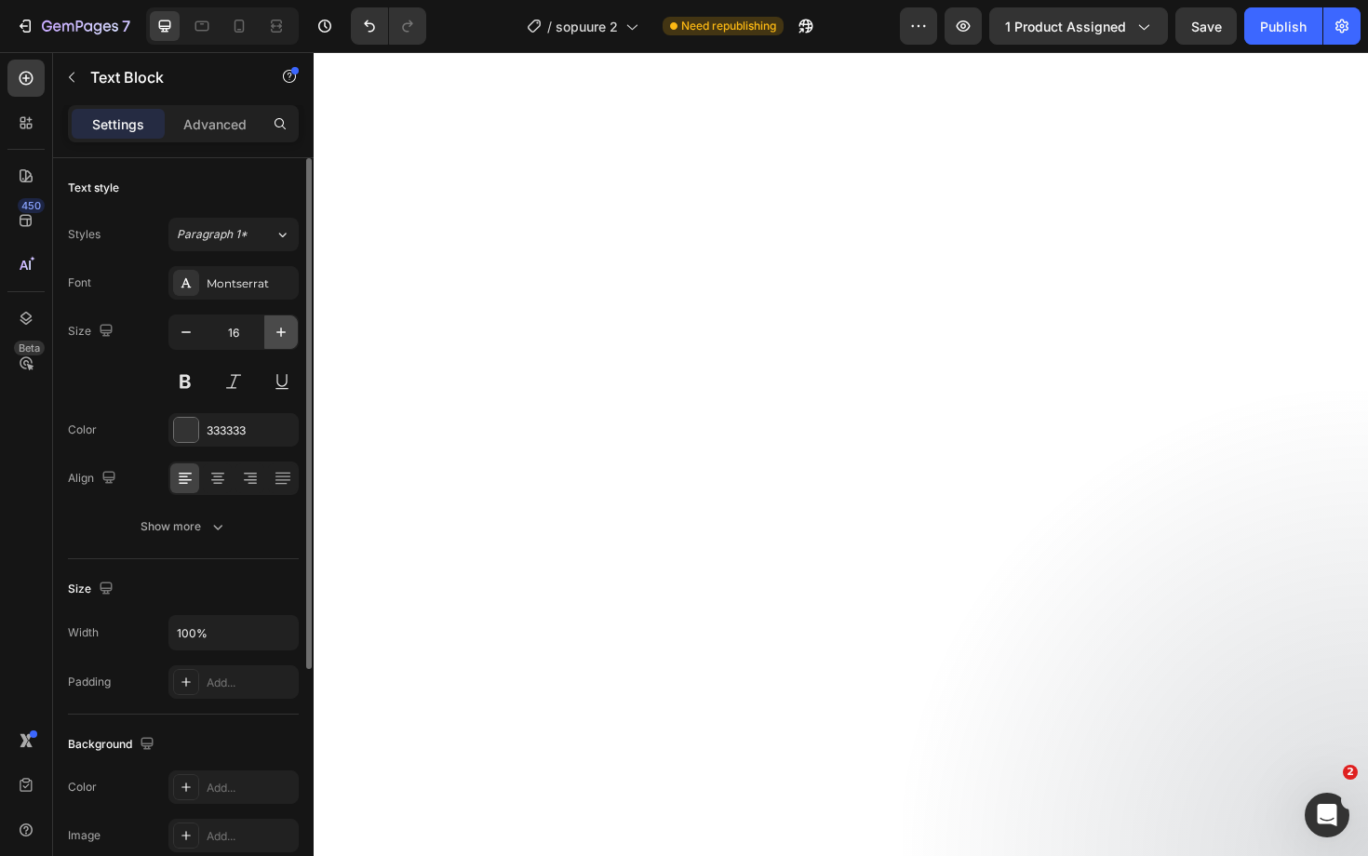
click at [283, 334] on icon "button" at bounding box center [281, 332] width 19 height 19
click at [244, 22] on icon at bounding box center [240, 26] width 10 height 13
type input "9"
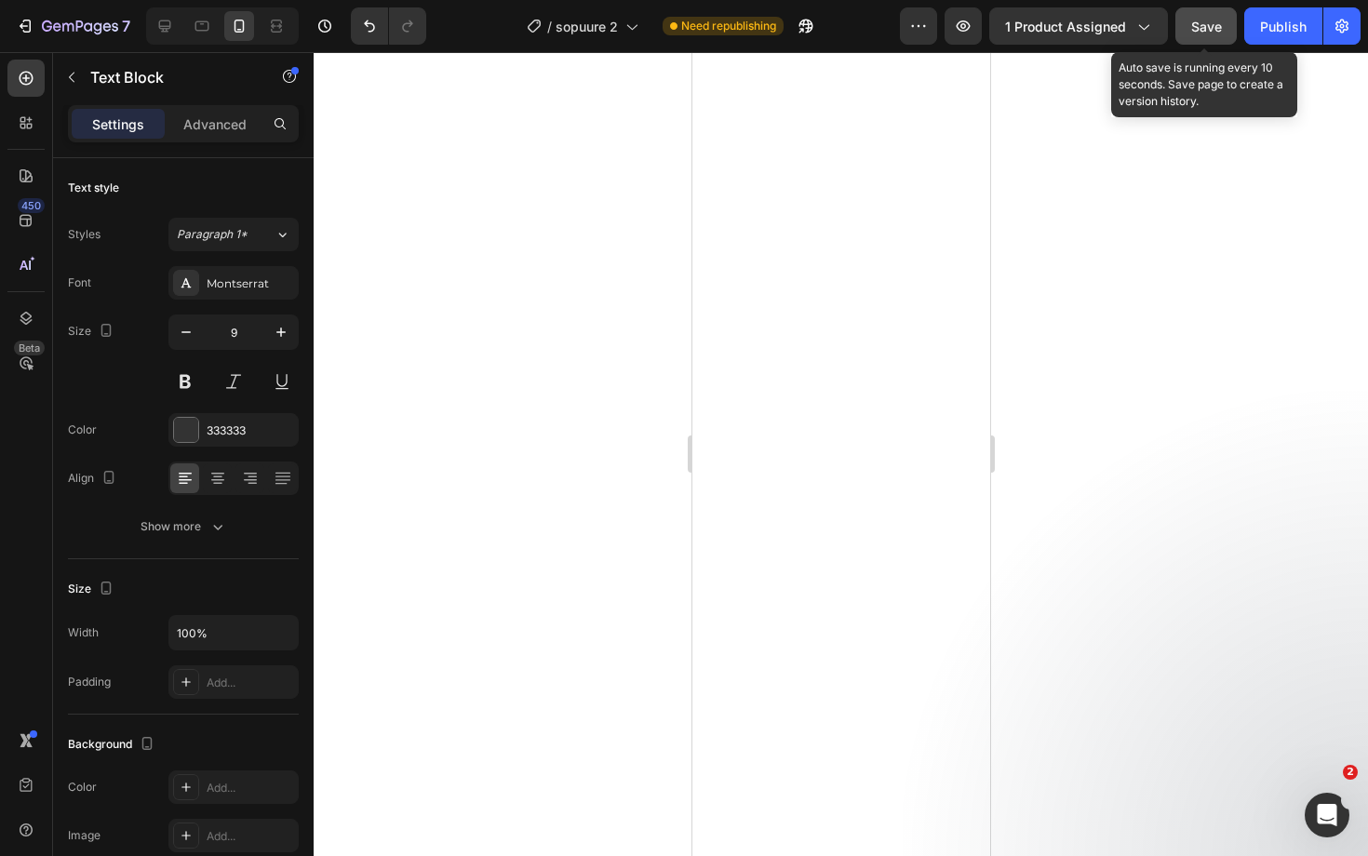
click at [1219, 17] on div "Save" at bounding box center [1206, 27] width 31 height 20
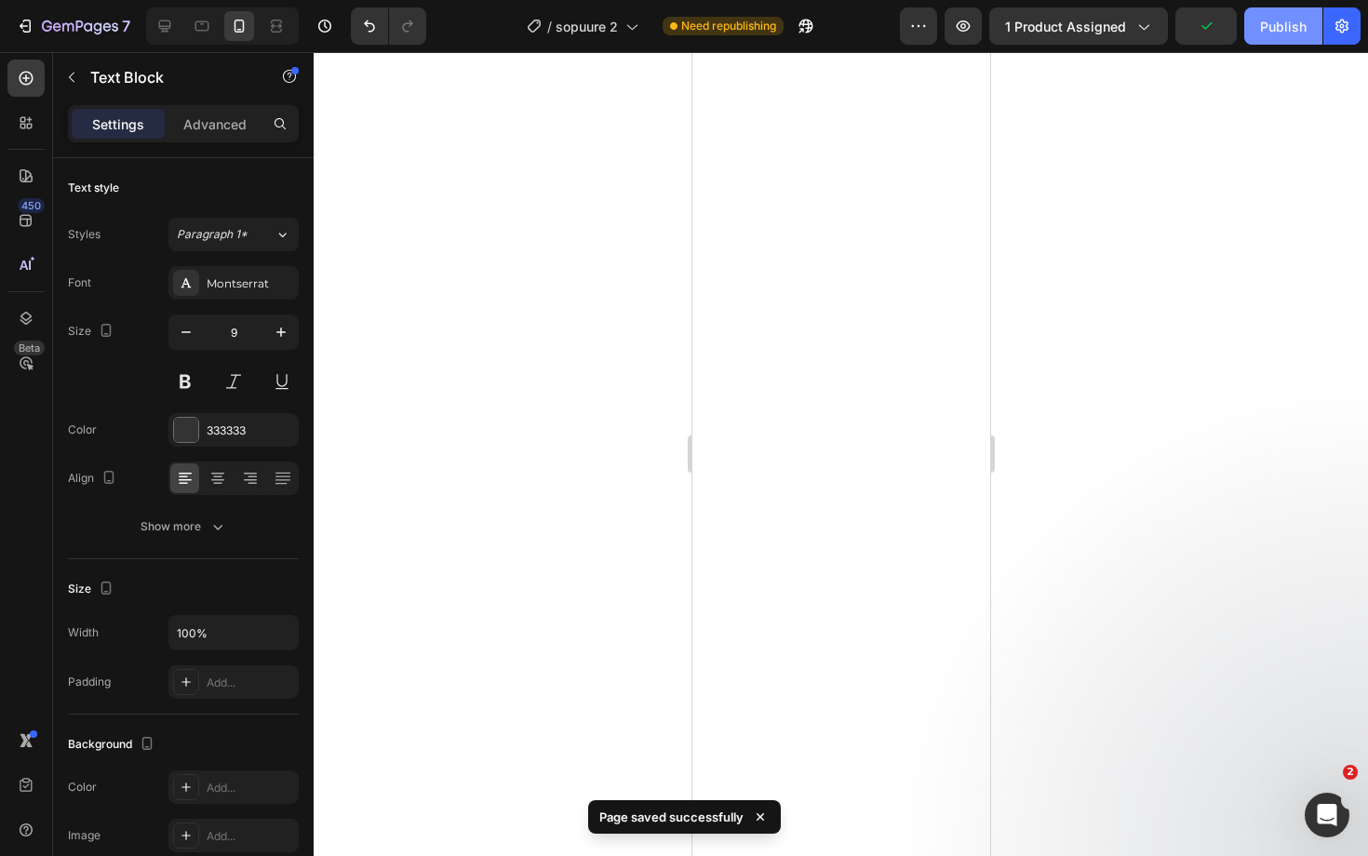
click at [1270, 26] on div "Publish" at bounding box center [1283, 27] width 47 height 20
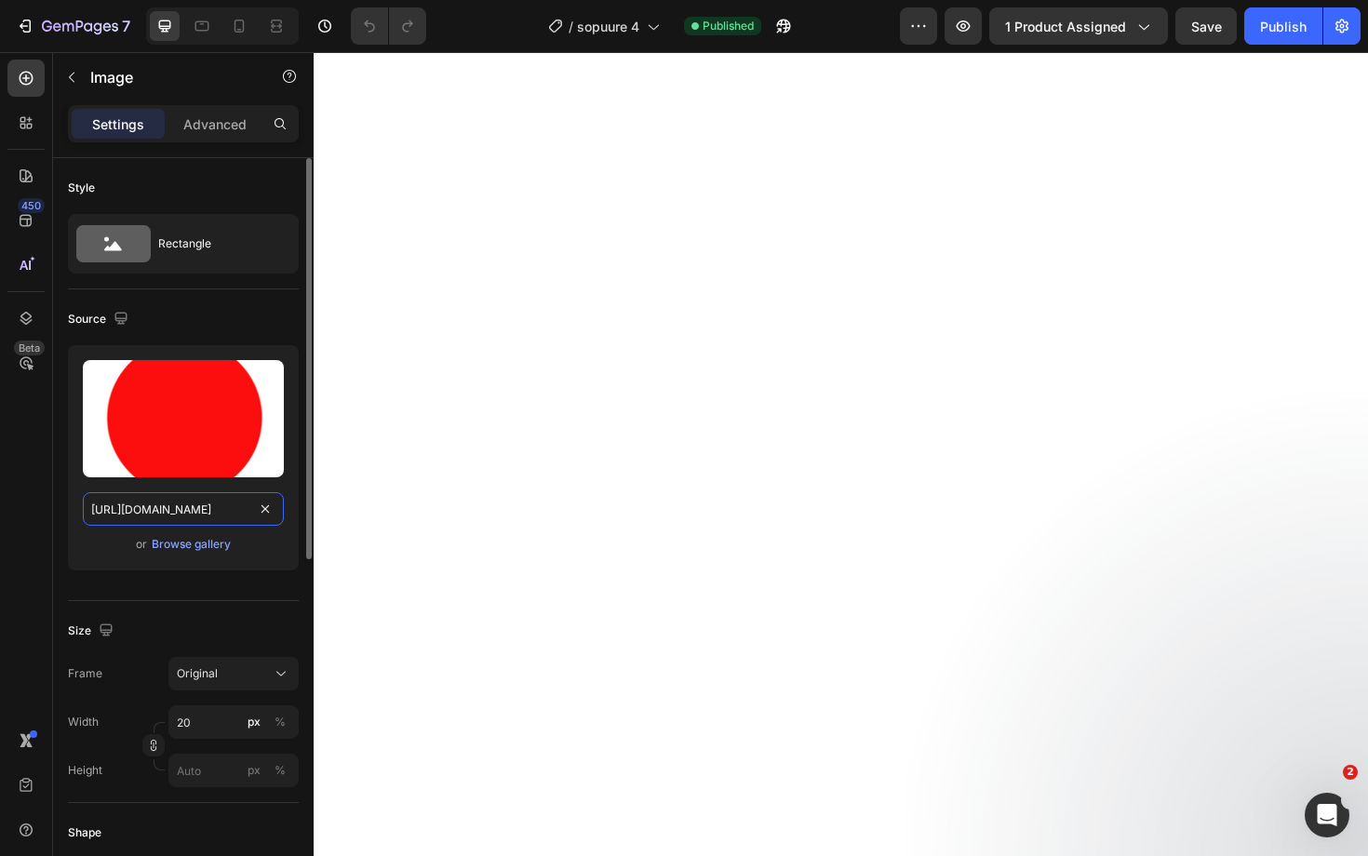
click at [214, 515] on input "[URL][DOMAIN_NAME]" at bounding box center [183, 509] width 201 height 34
